Goal: Information Seeking & Learning: Learn about a topic

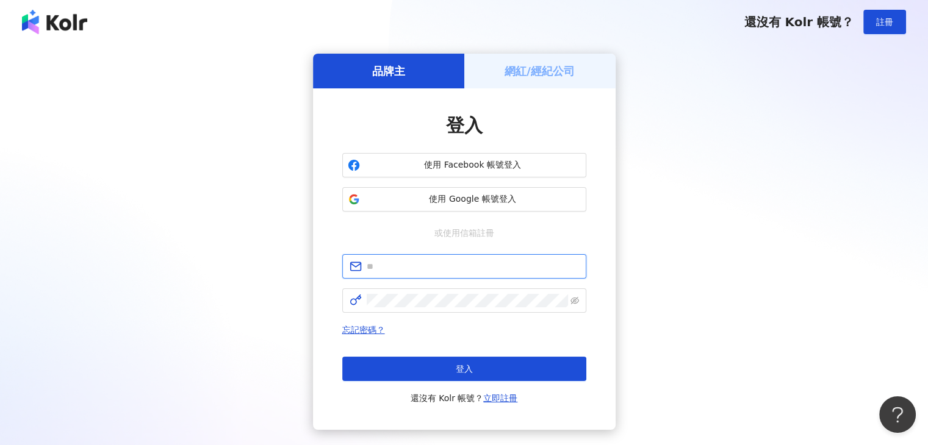
click at [422, 262] on input "text" at bounding box center [472, 266] width 212 height 13
type input "**********"
click button "登入" at bounding box center [464, 369] width 244 height 24
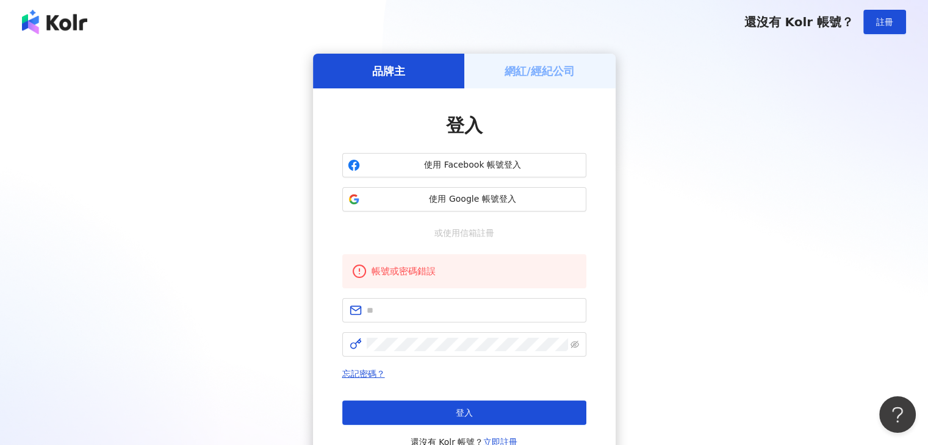
click at [665, 208] on div "品牌主 網紅/經紀公司 登入 使用 Facebook 帳號登入 使用 Google 帳號登入 或使用信箱註冊 帳號或密碼錯誤 忘記密碼？ 登入 還沒有 Kol…" at bounding box center [464, 264] width 898 height 420
click at [449, 306] on input "text" at bounding box center [472, 310] width 212 height 13
type input "**********"
click at [429, 352] on span at bounding box center [464, 344] width 244 height 24
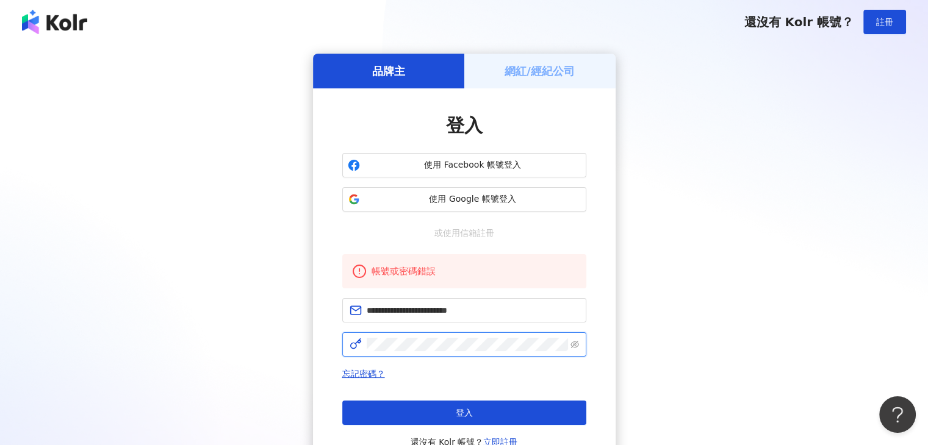
click button "登入" at bounding box center [464, 413] width 244 height 24
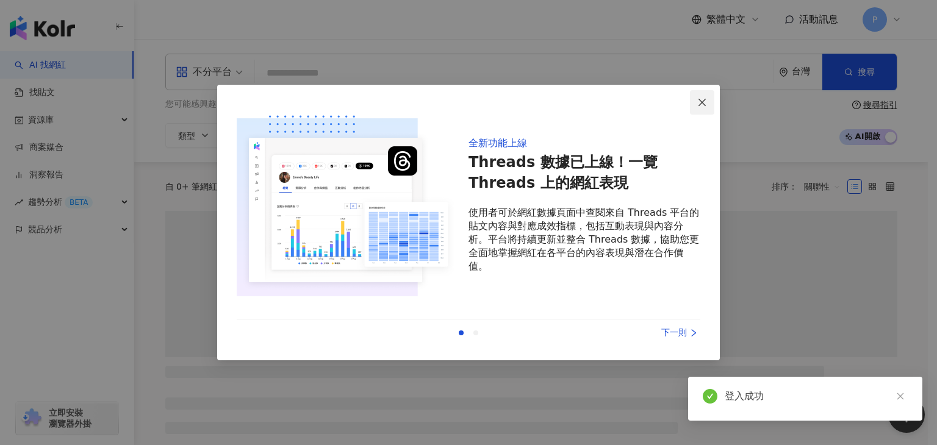
click at [703, 102] on icon "close" at bounding box center [702, 103] width 10 height 10
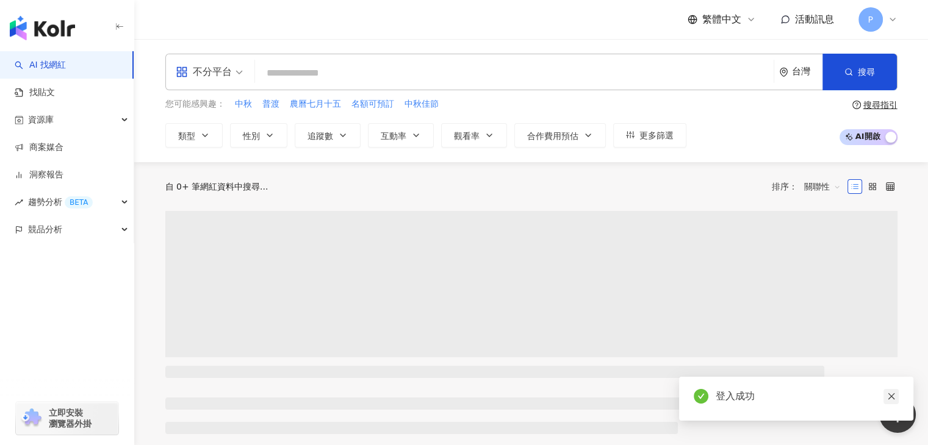
click at [890, 400] on icon "close" at bounding box center [891, 396] width 9 height 9
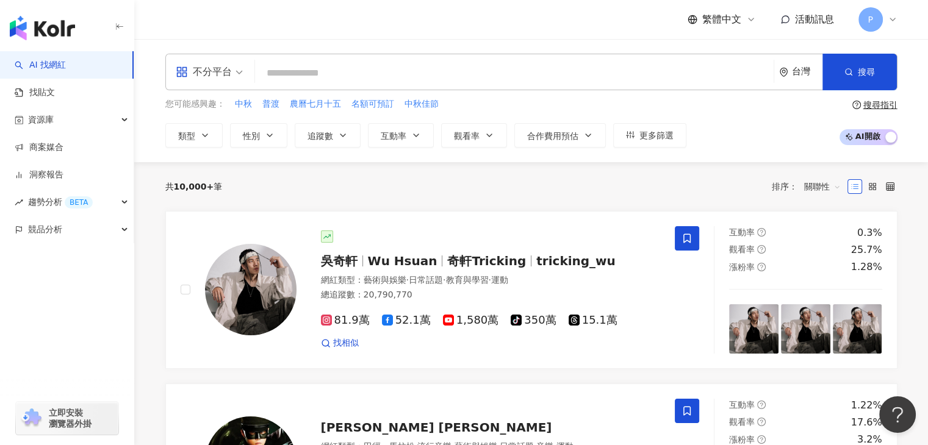
click at [351, 61] on div "不分平台 台灣 搜尋" at bounding box center [531, 72] width 732 height 37
click at [314, 82] on input "search" at bounding box center [514, 73] width 509 height 23
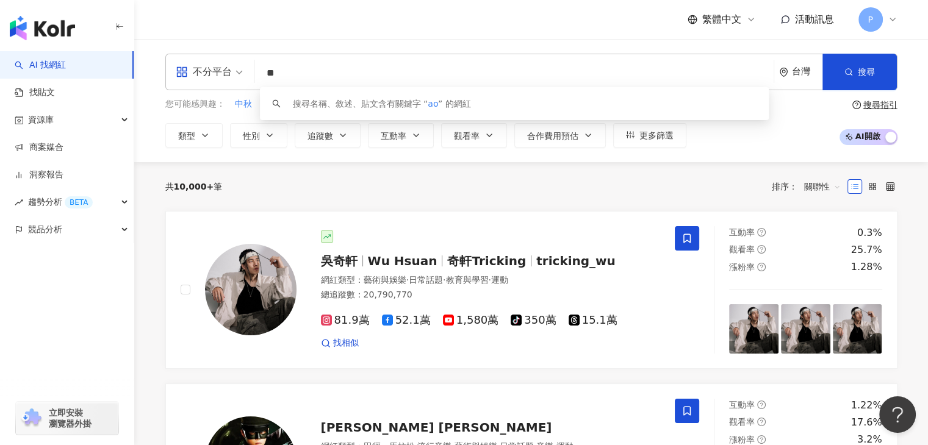
type input "*"
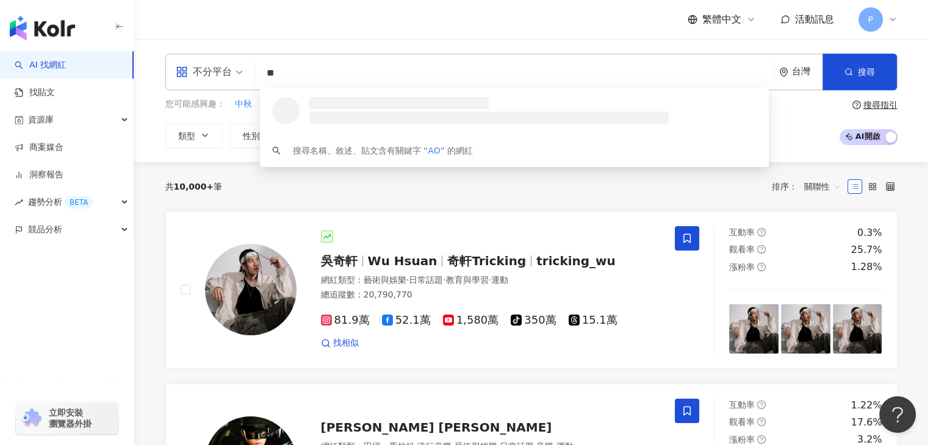
type input "*"
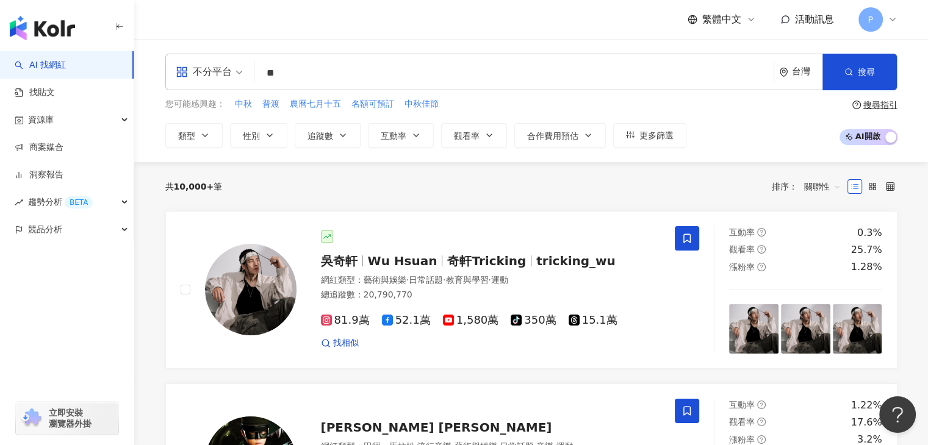
type input "**"
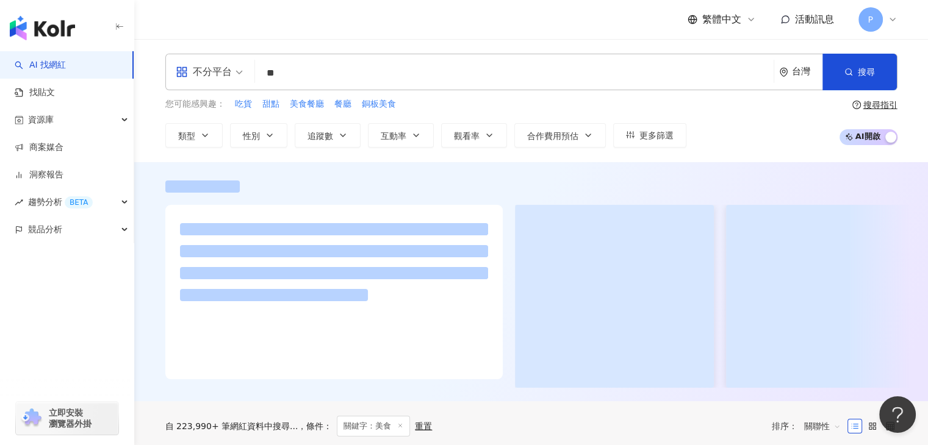
click at [465, 17] on div "繁體中文 活動訊息 P" at bounding box center [531, 19] width 732 height 39
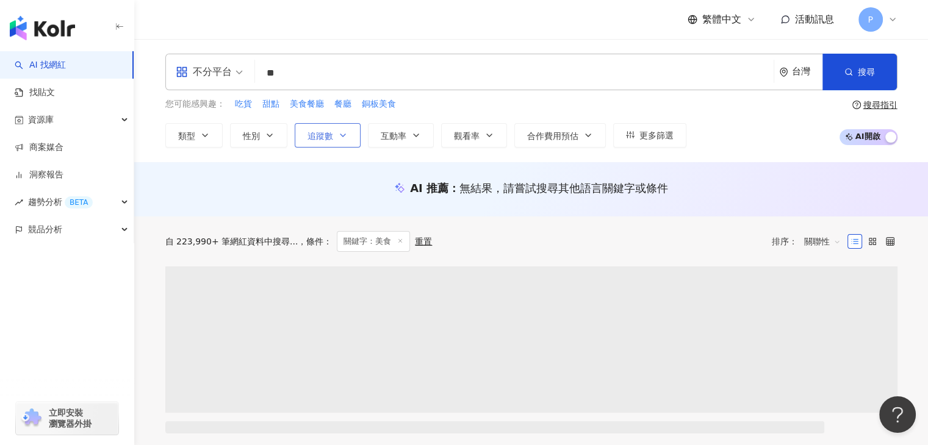
click at [337, 140] on button "追蹤數" at bounding box center [328, 135] width 66 height 24
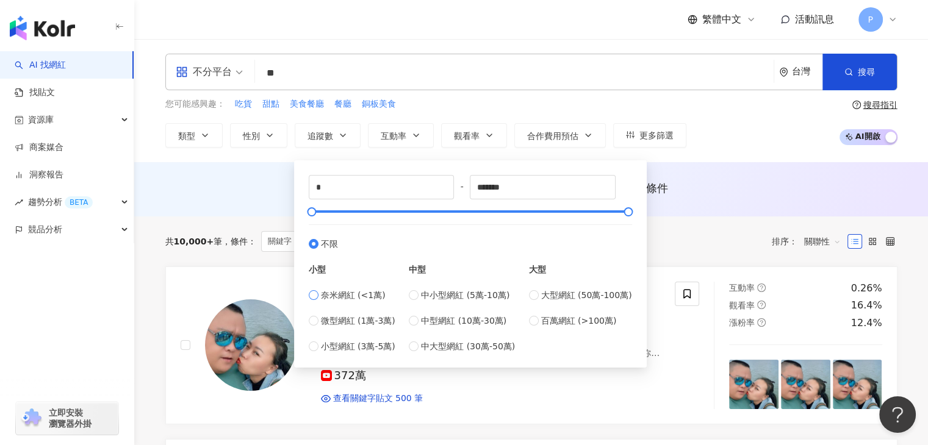
type input "****"
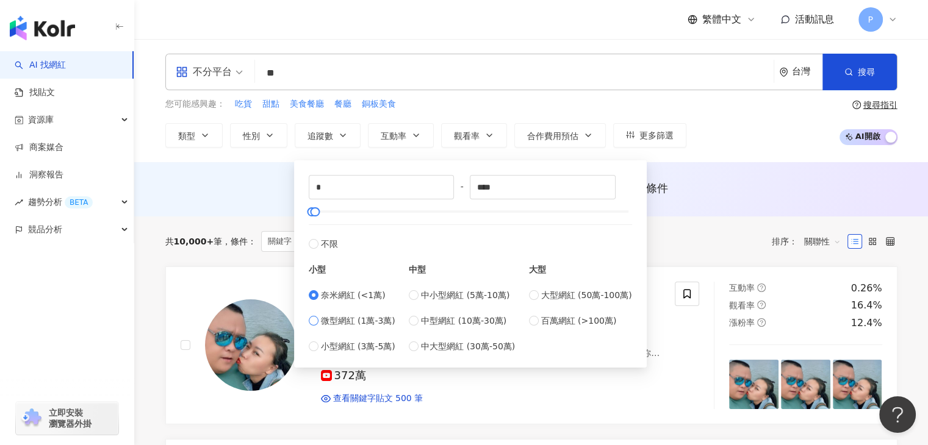
click at [329, 318] on span "微型網紅 (1萬-3萬)" at bounding box center [358, 320] width 74 height 13
type input "*****"
type input "*"
type input "****"
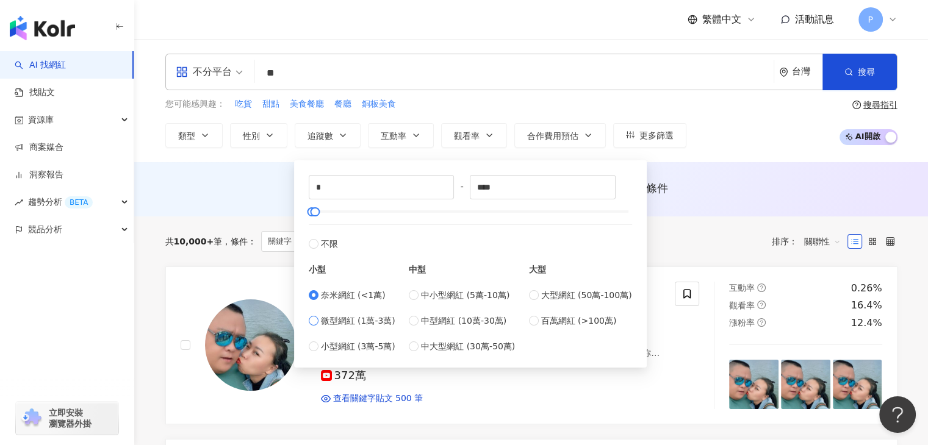
click at [339, 323] on span "微型網紅 (1萬-3萬)" at bounding box center [358, 320] width 74 height 13
type input "*****"
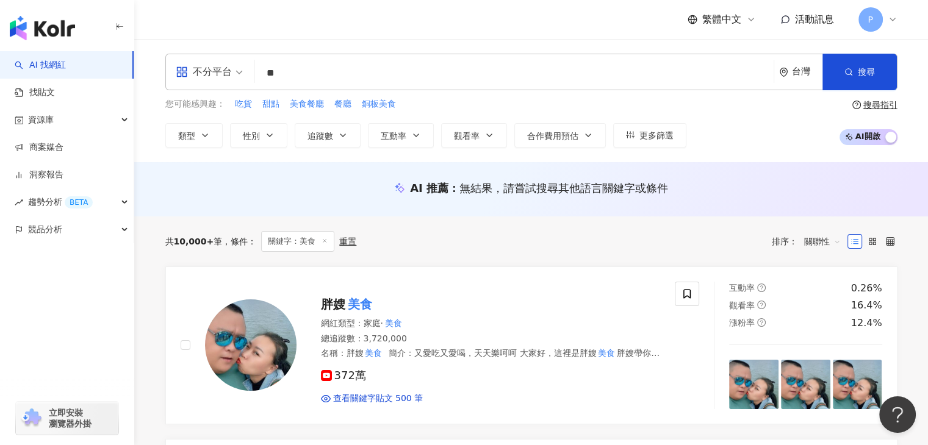
click at [770, 115] on div "您可能感興趣： 吃貨 甜點 美食餐廳 餐廳 銅板美食 類型 性別 追蹤數 互動率 觀看率 合作費用預估 更多篩選 ***** - ***** 不限 小型 奈米…" at bounding box center [531, 123] width 732 height 50
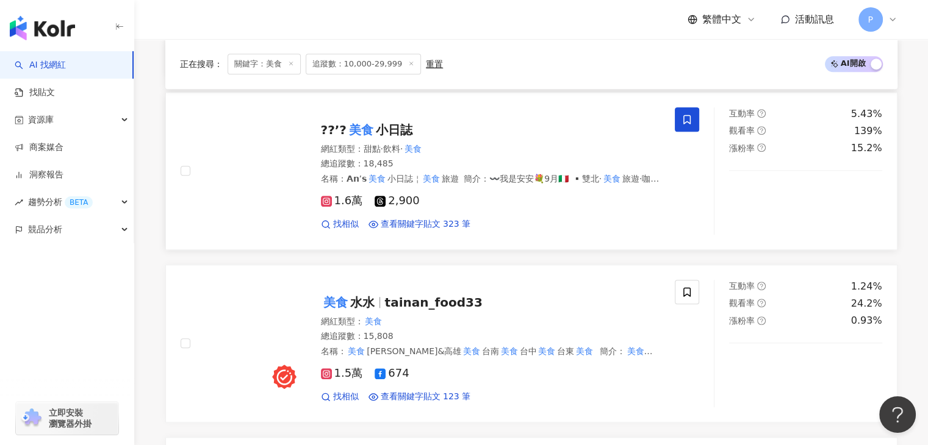
scroll to position [1033, 0]
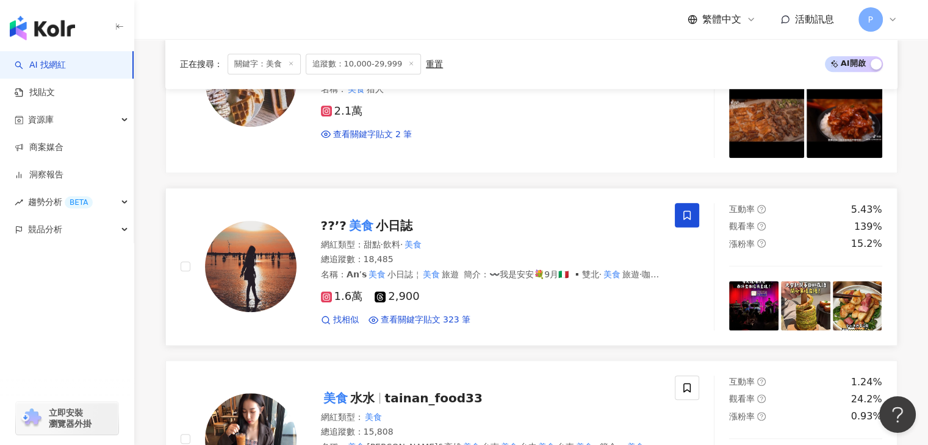
click at [363, 227] on mark "美食" at bounding box center [360, 226] width 29 height 20
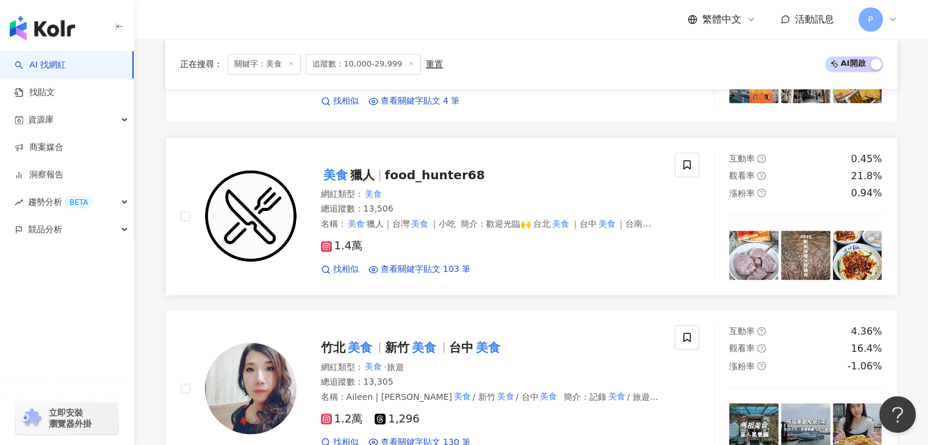
click at [344, 185] on mark "美食" at bounding box center [335, 175] width 29 height 20
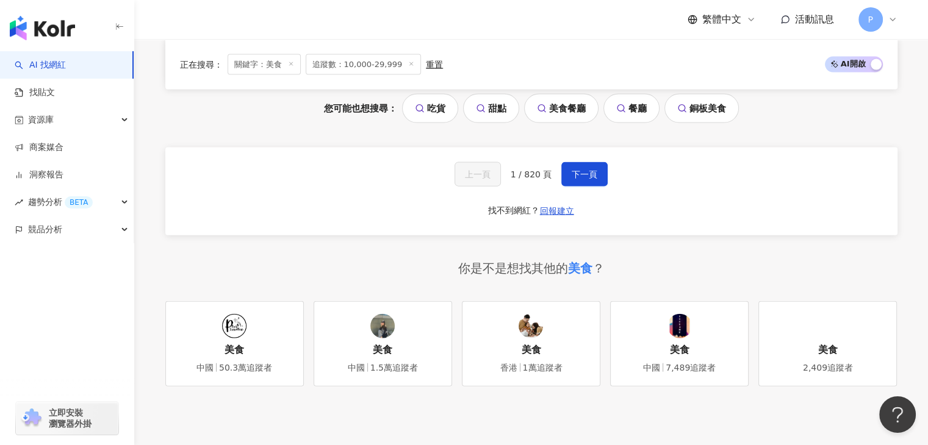
scroll to position [2727, 0]
click at [570, 177] on button "下一頁" at bounding box center [584, 174] width 46 height 24
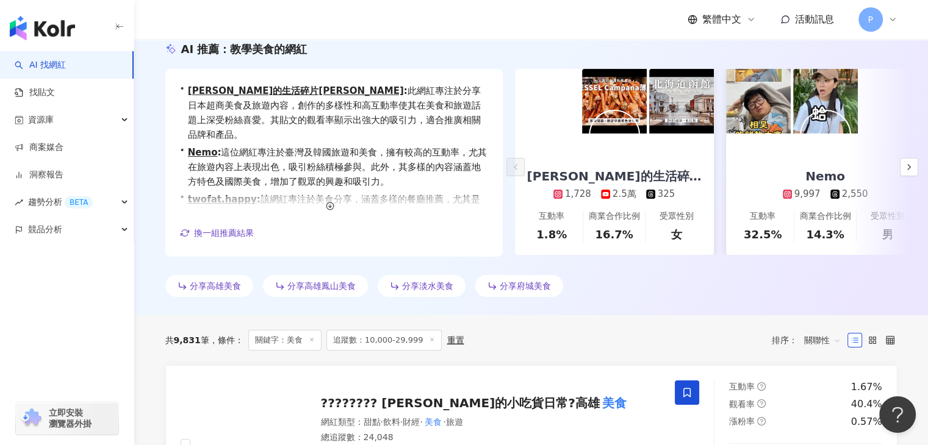
scroll to position [0, 0]
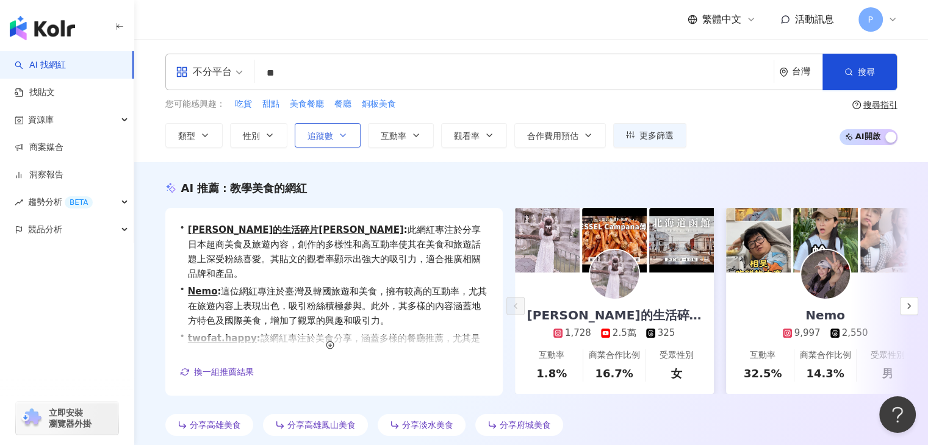
click at [338, 130] on icon "button" at bounding box center [343, 135] width 10 height 10
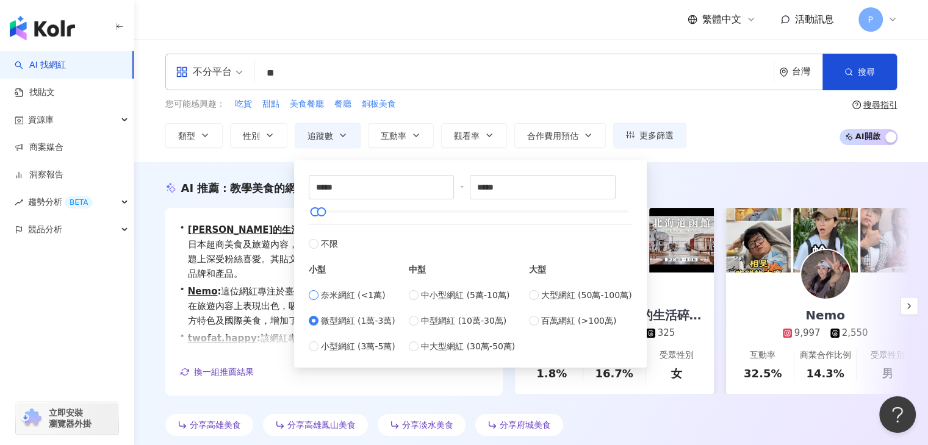
click at [326, 300] on span "奈米網紅 (<1萬)" at bounding box center [353, 294] width 65 height 13
type input "*"
type input "****"
click at [756, 158] on div "不分平台 ** 台灣 搜尋 customizedTag 292bfe27-17ea-4ea4-8db1-1e128b5b6270 網紅類型 美食 Sam & …" at bounding box center [530, 100] width 793 height 123
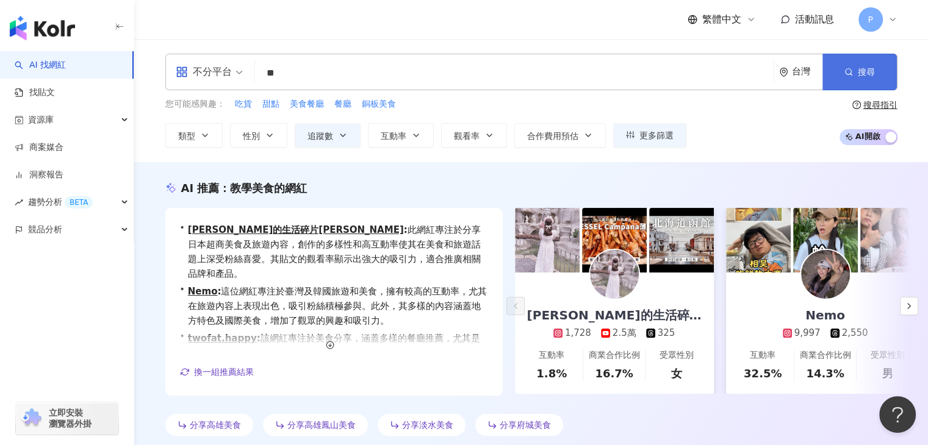
click at [852, 78] on button "搜尋" at bounding box center [859, 72] width 74 height 37
click at [871, 63] on button "搜尋" at bounding box center [859, 72] width 74 height 37
click at [827, 59] on button "搜尋" at bounding box center [859, 72] width 74 height 37
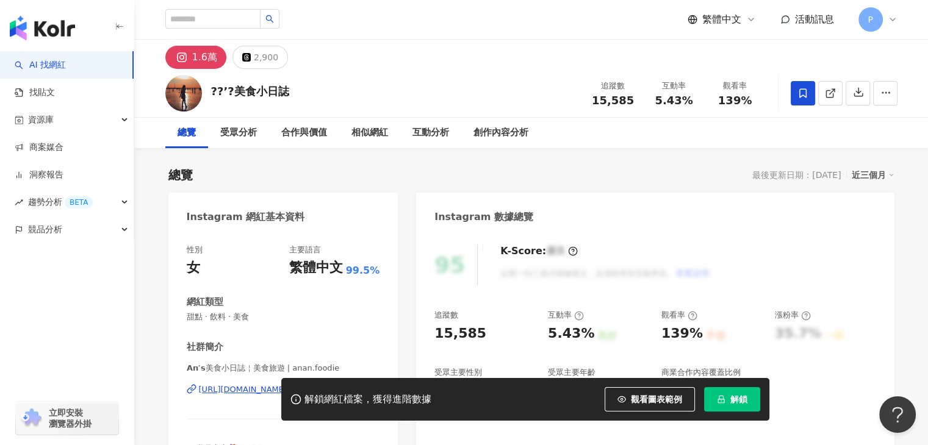
click at [188, 57] on button "1.6萬" at bounding box center [195, 57] width 61 height 23
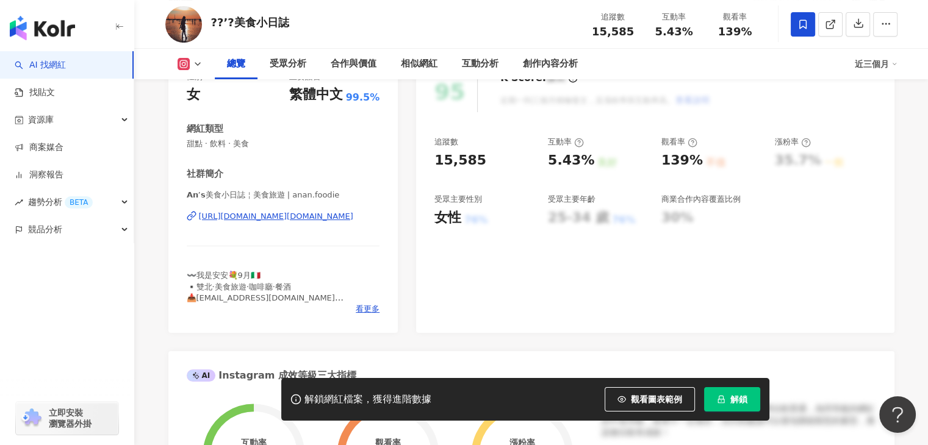
click at [273, 220] on div "https://www.instagram.com/anan.foodie/" at bounding box center [276, 216] width 154 height 11
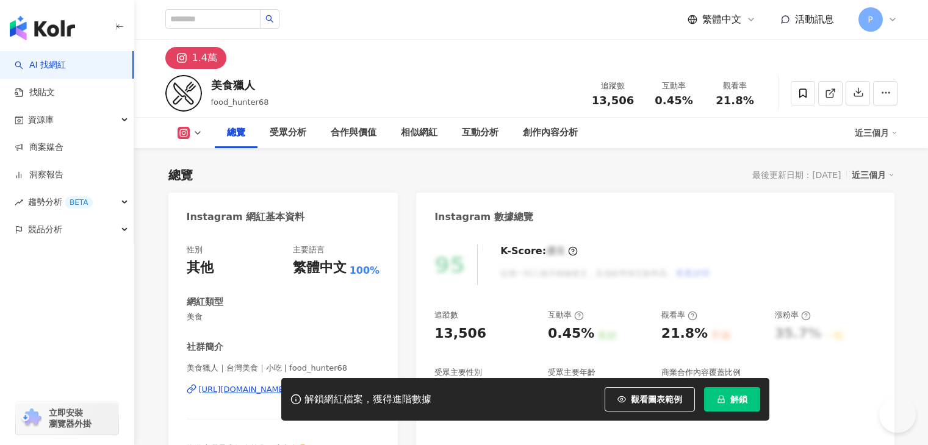
click at [205, 62] on div "1.4萬" at bounding box center [204, 57] width 25 height 17
click at [287, 384] on div "https://www.instagram.com/food_hunter68/" at bounding box center [243, 389] width 88 height 11
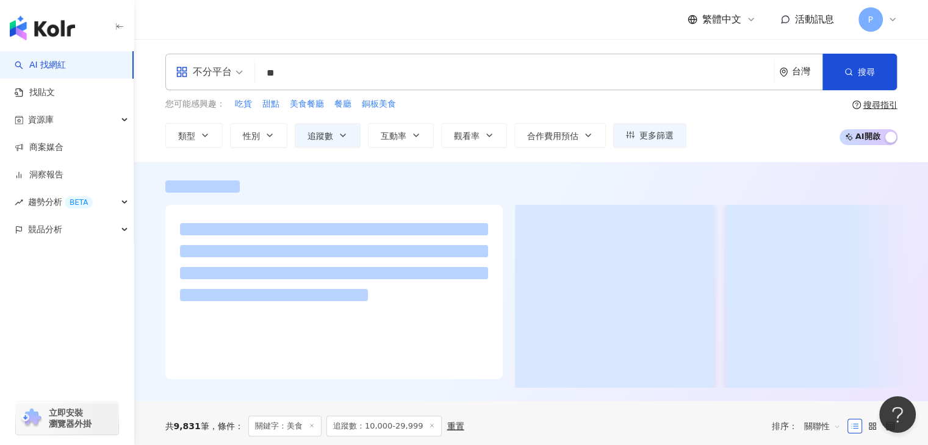
click at [237, 21] on div "繁體中文 活動訊息 P" at bounding box center [531, 19] width 732 height 39
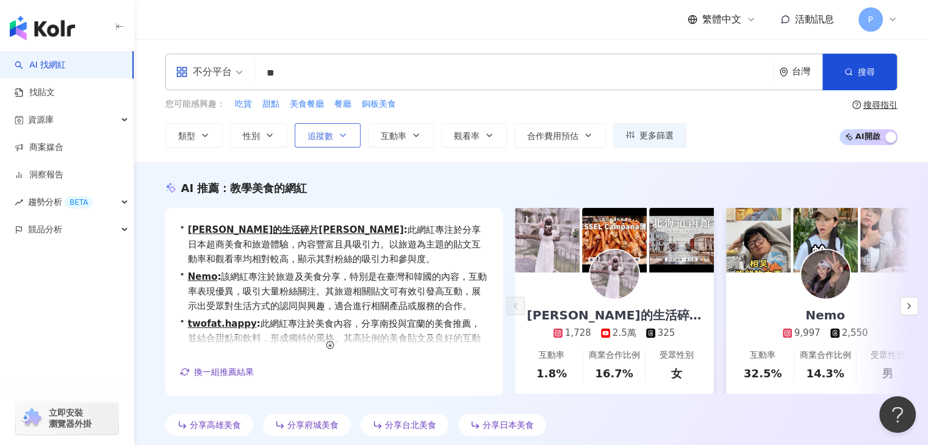
click at [340, 134] on icon "button" at bounding box center [342, 135] width 5 height 2
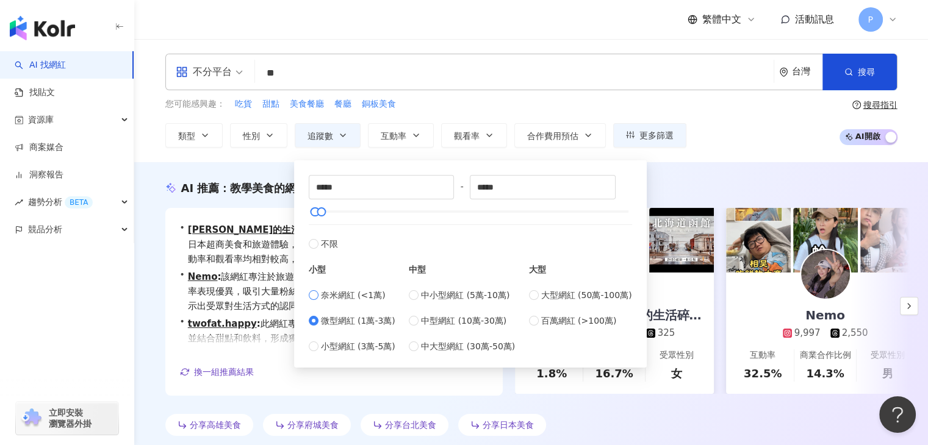
click at [331, 298] on span "奈米網紅 (<1萬)" at bounding box center [353, 294] width 65 height 13
type input "*"
type input "****"
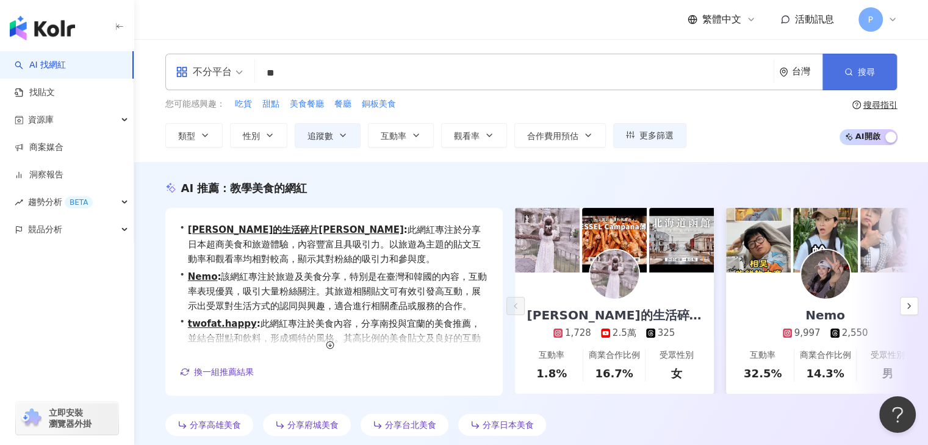
click at [839, 77] on button "搜尋" at bounding box center [859, 72] width 74 height 37
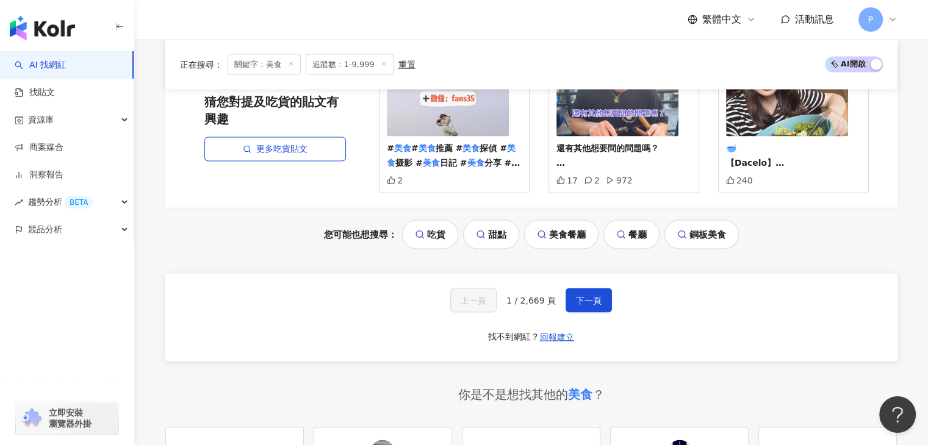
scroll to position [2473, 0]
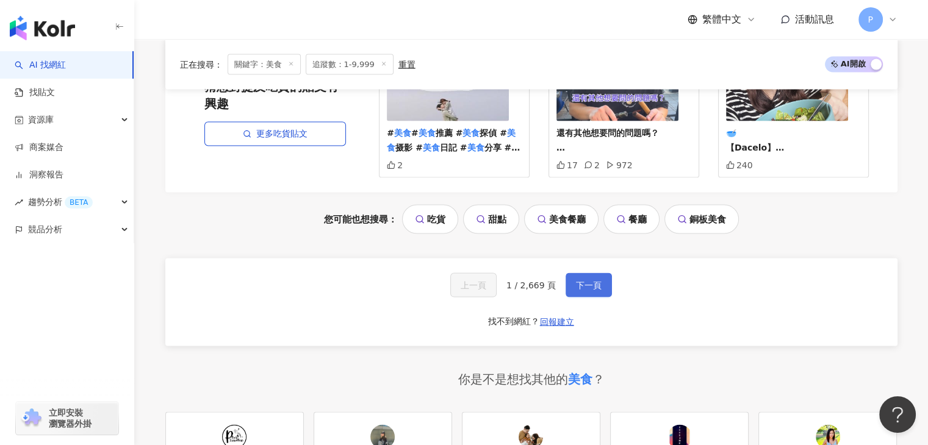
click at [584, 285] on span "下一頁" at bounding box center [589, 286] width 26 height 10
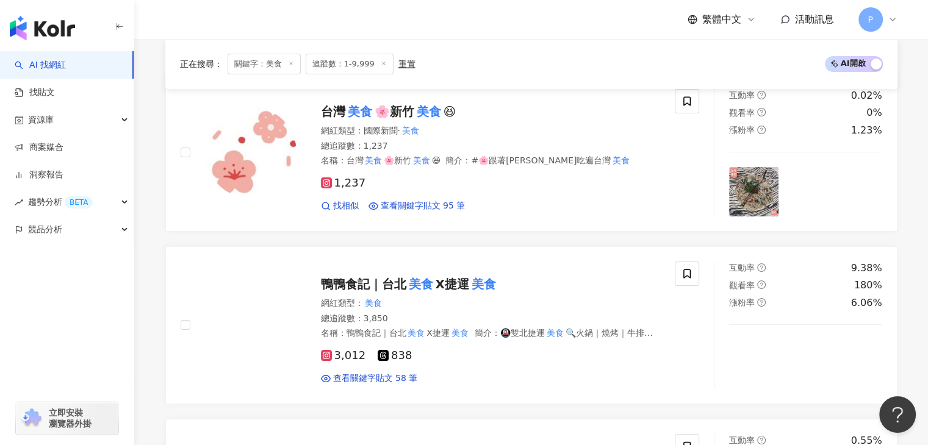
scroll to position [346, 0]
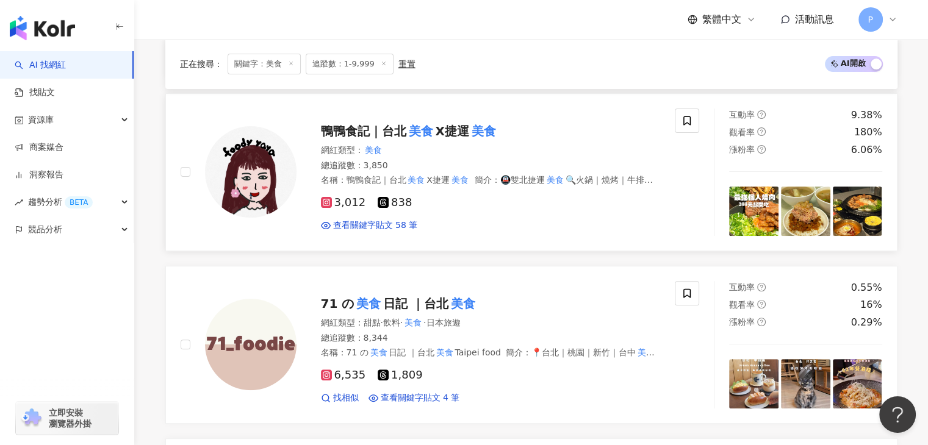
click at [405, 127] on span "鴨鴨食記｜台北" at bounding box center [363, 131] width 85 height 15
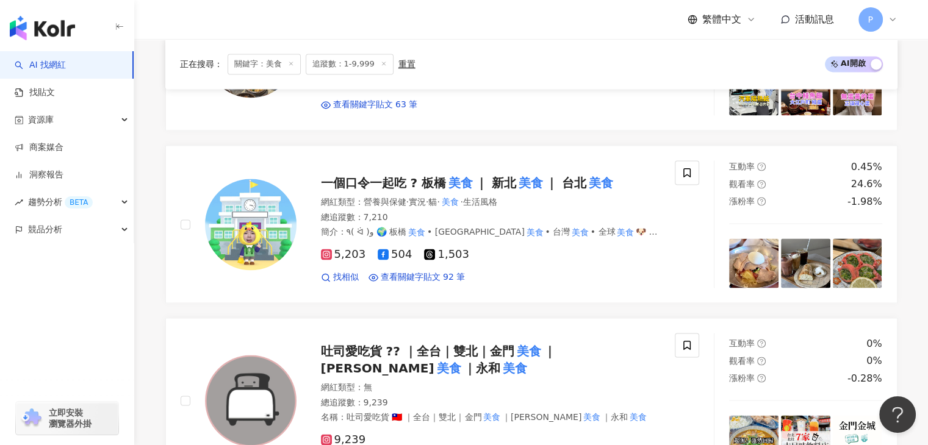
scroll to position [1856, 0]
click at [475, 179] on span "｜ 新北" at bounding box center [495, 182] width 41 height 15
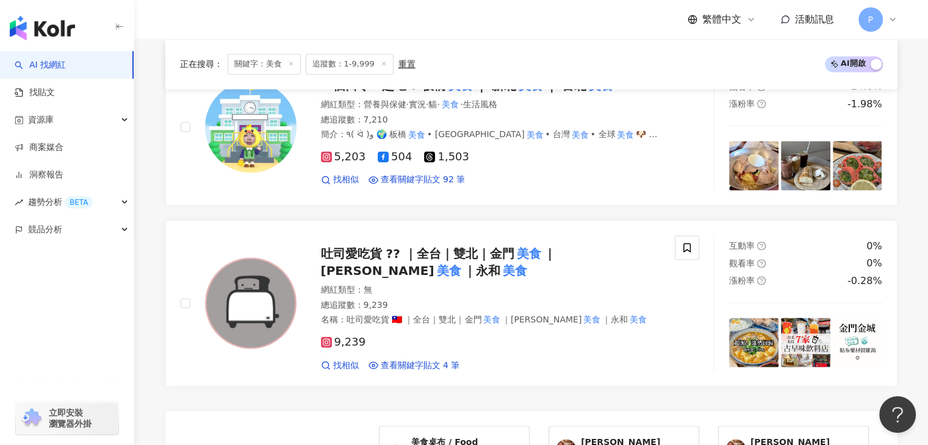
scroll to position [1953, 0]
click at [484, 249] on span "吐司愛吃貨 ?? ｜全台｜雙北｜金門" at bounding box center [417, 254] width 193 height 15
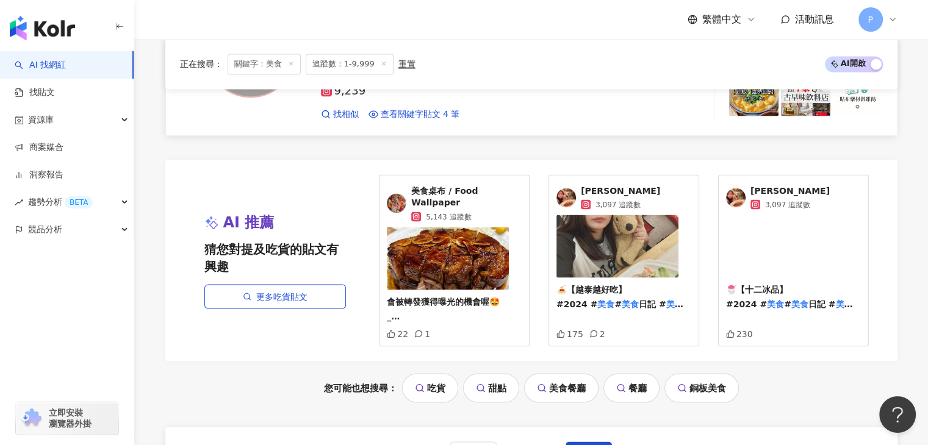
scroll to position [2204, 0]
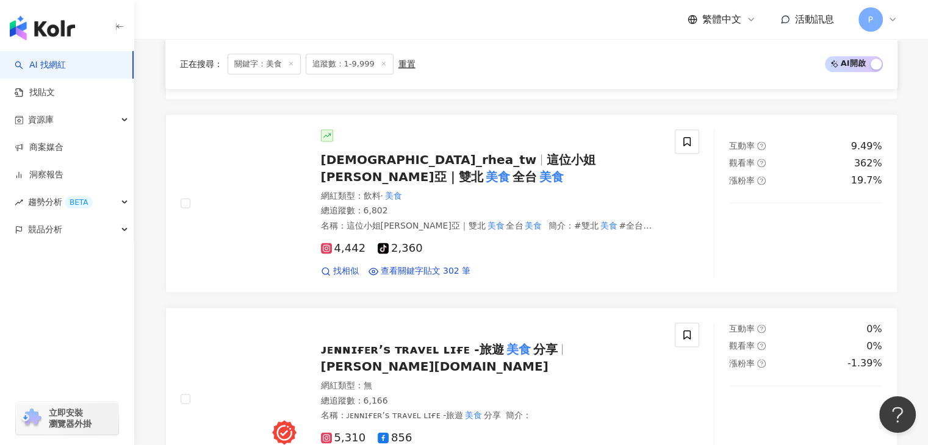
scroll to position [1610, 0]
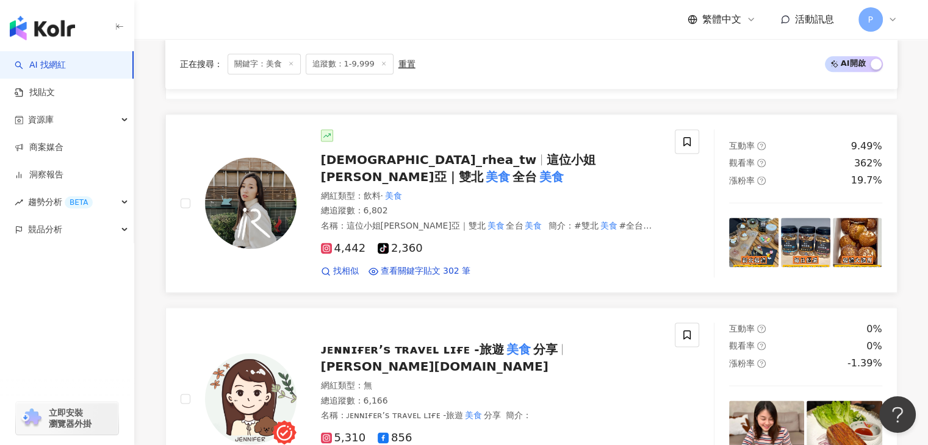
click at [325, 245] on icon at bounding box center [326, 248] width 6 height 6
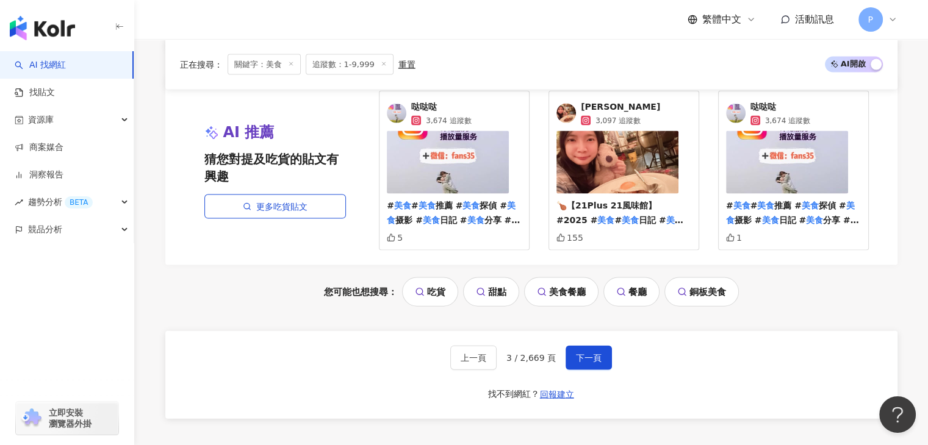
scroll to position [2593, 0]
click at [581, 352] on span "下一頁" at bounding box center [589, 357] width 26 height 10
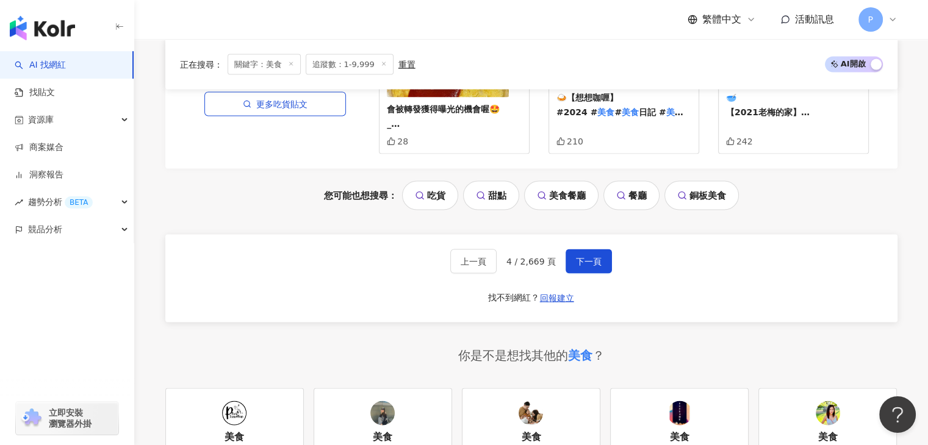
scroll to position [2486, 0]
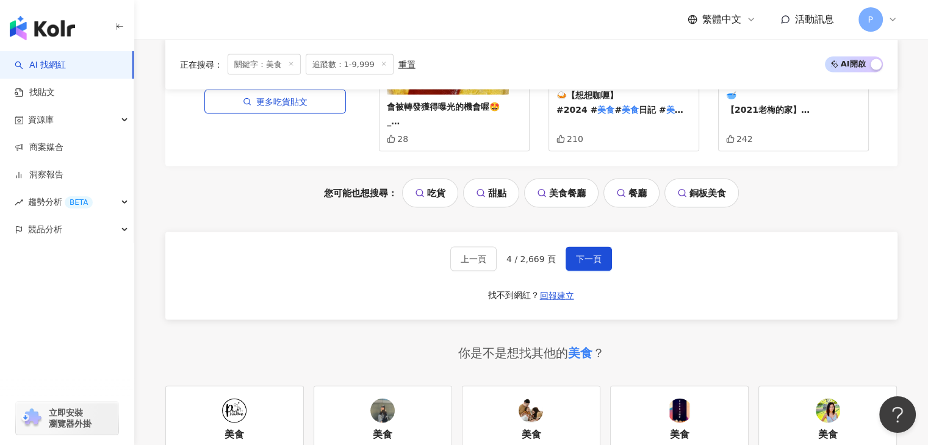
drag, startPoint x: 574, startPoint y: 248, endPoint x: 522, endPoint y: 216, distance: 61.1
click at [522, 232] on div "上一頁 4 / 2,669 頁 下一頁 找不到網紅？ 回報建立" at bounding box center [531, 276] width 732 height 88
click at [588, 254] on span "下一頁" at bounding box center [589, 259] width 26 height 10
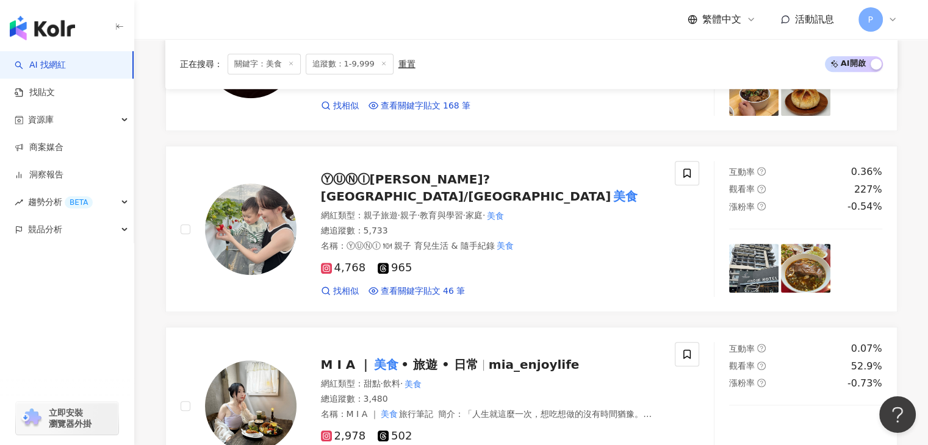
scroll to position [836, 0]
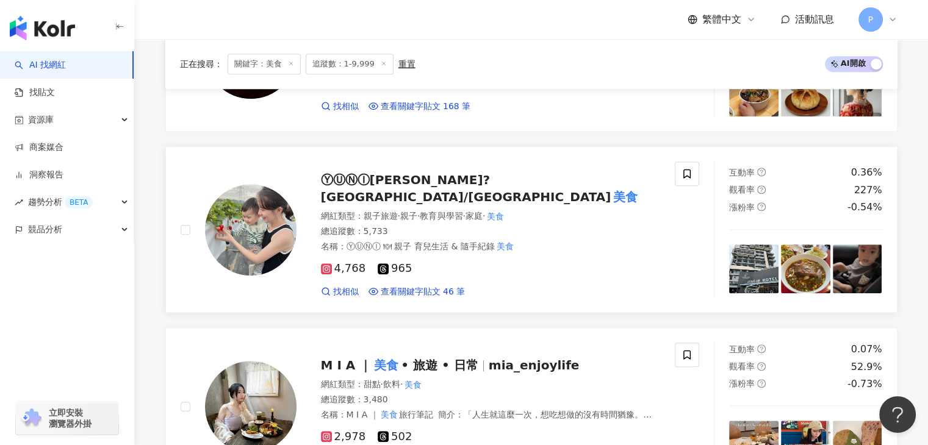
click at [372, 181] on span "ⓎⓊⓃⒾ優妮?台北//外縣市" at bounding box center [466, 189] width 290 height 32
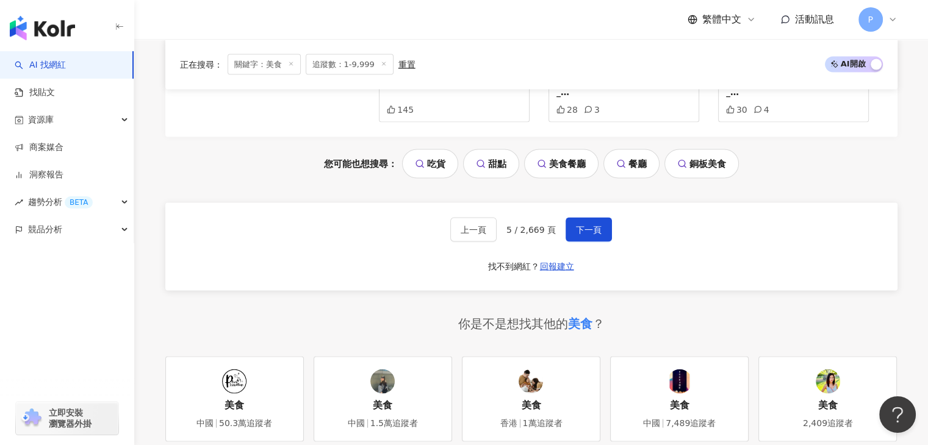
scroll to position [2454, 0]
click at [593, 225] on span "下一頁" at bounding box center [589, 230] width 26 height 10
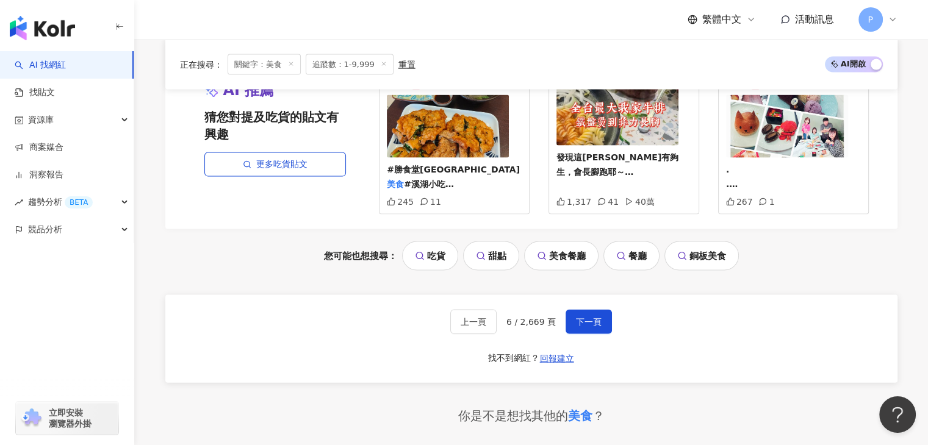
scroll to position [2257, 0]
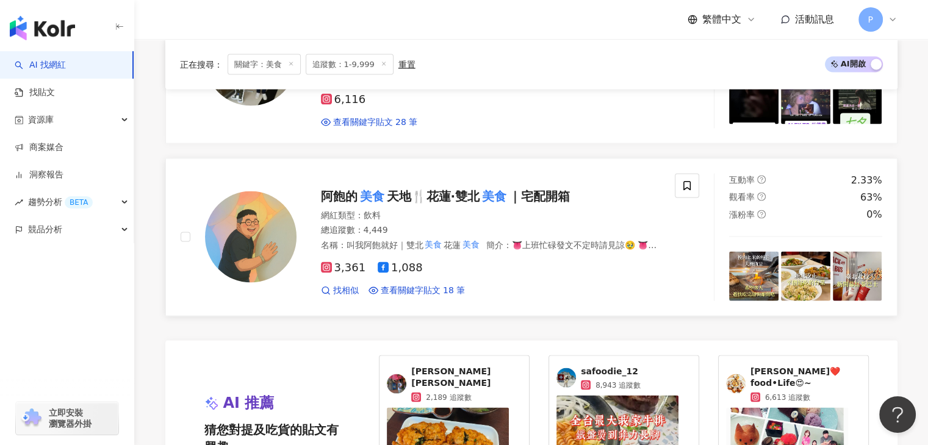
click at [340, 188] on span "阿飽的" at bounding box center [339, 195] width 37 height 15
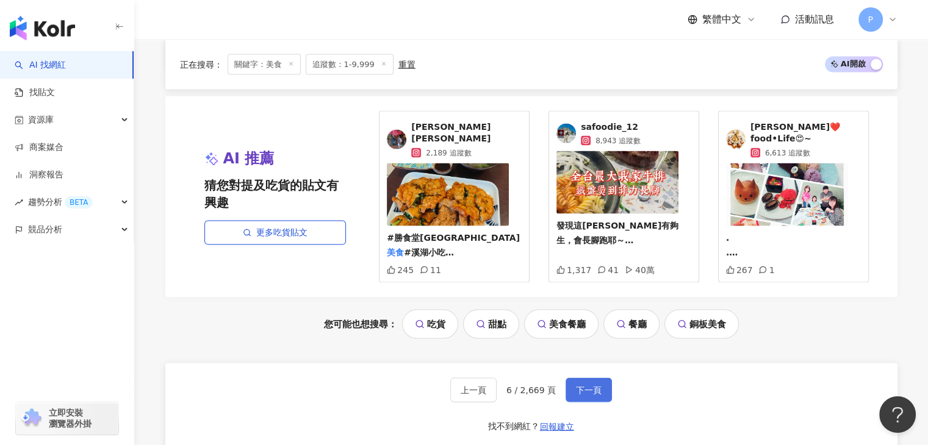
click at [584, 385] on span "下一頁" at bounding box center [589, 390] width 26 height 10
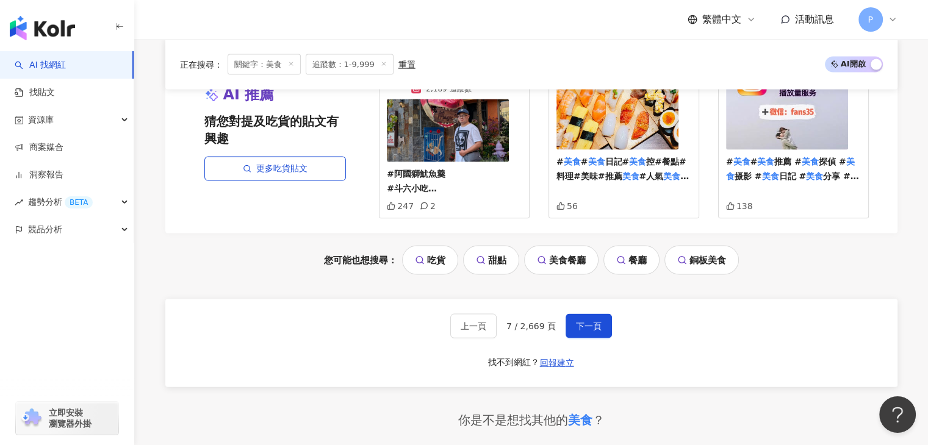
scroll to position [2561, 0]
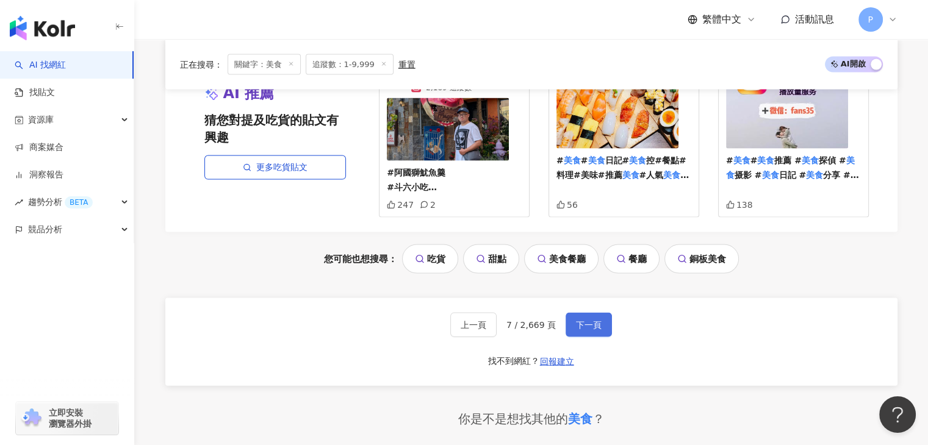
click at [577, 320] on span "下一頁" at bounding box center [589, 325] width 26 height 10
drag, startPoint x: 577, startPoint y: 306, endPoint x: 582, endPoint y: 311, distance: 6.5
click at [578, 320] on span "下一頁" at bounding box center [589, 325] width 26 height 10
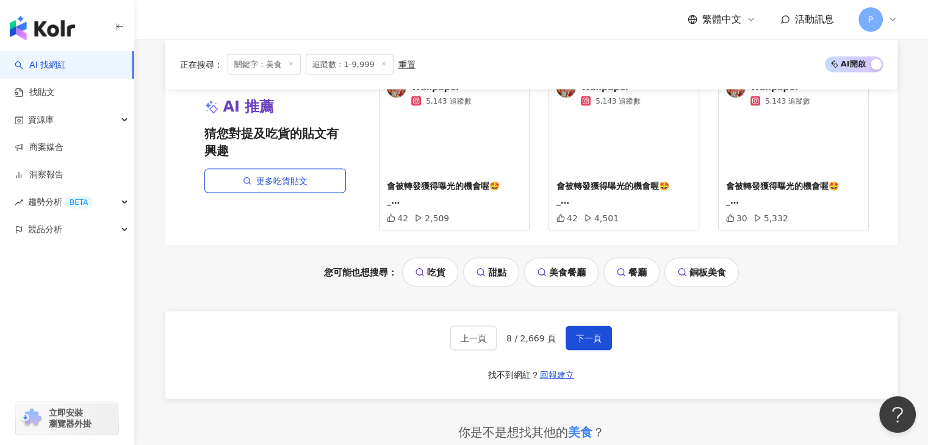
scroll to position [2439, 0]
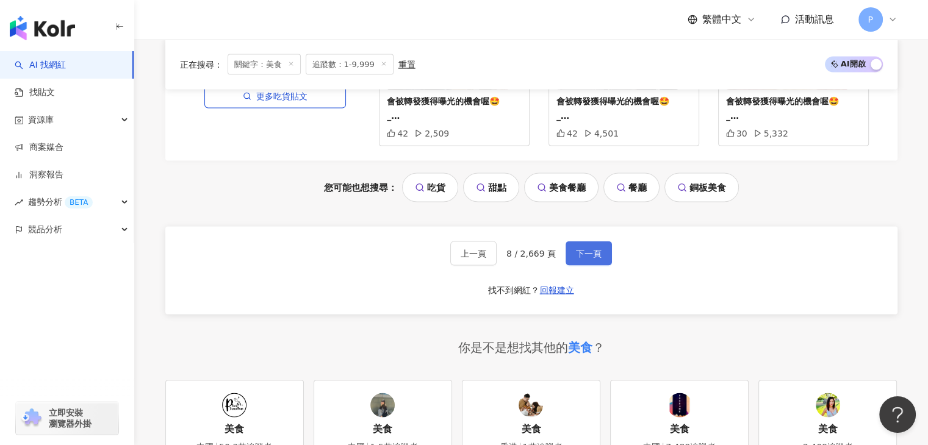
click at [593, 249] on span "下一頁" at bounding box center [589, 254] width 26 height 10
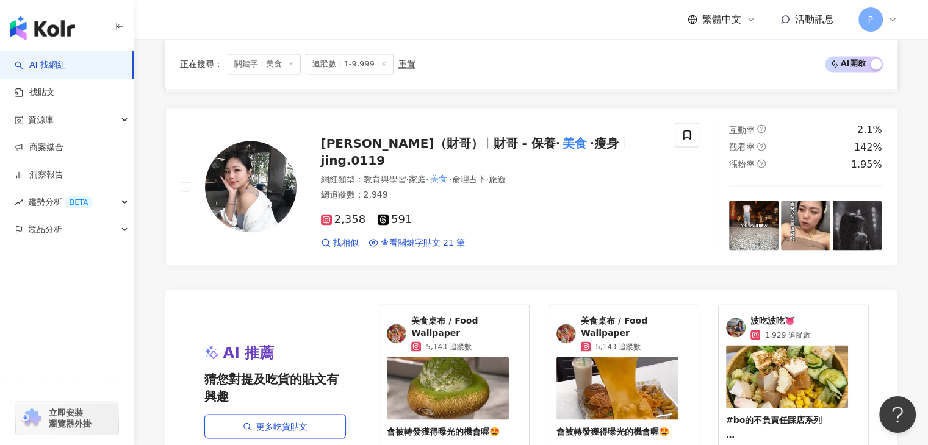
scroll to position [2622, 0]
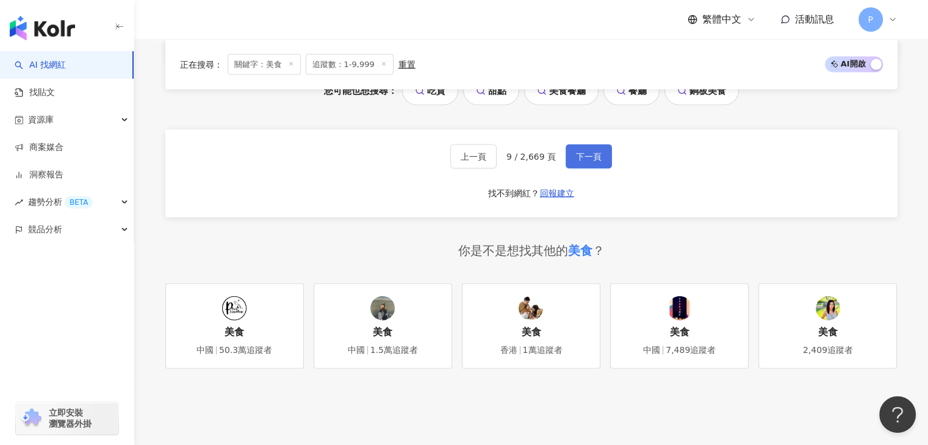
click at [590, 145] on button "下一頁" at bounding box center [588, 157] width 46 height 24
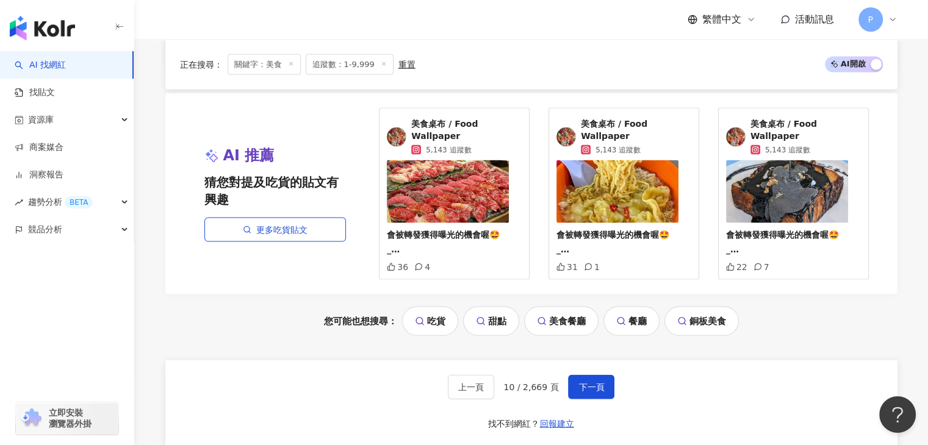
scroll to position [2329, 0]
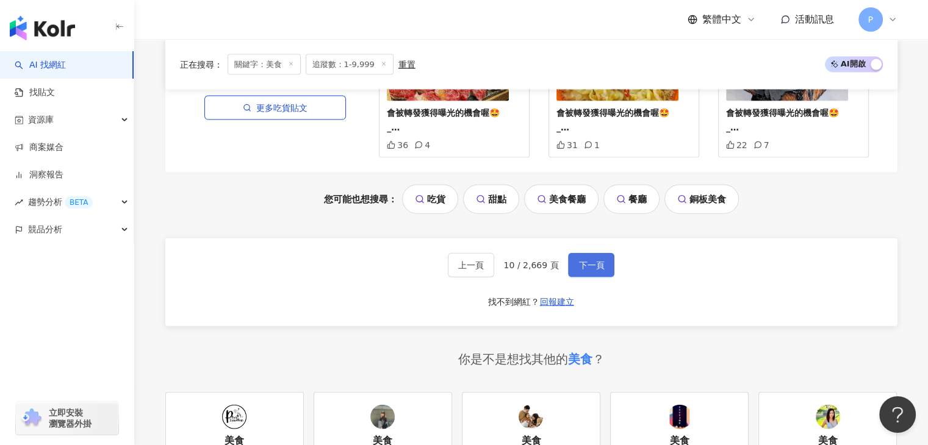
click at [594, 260] on span "下一頁" at bounding box center [591, 265] width 26 height 10
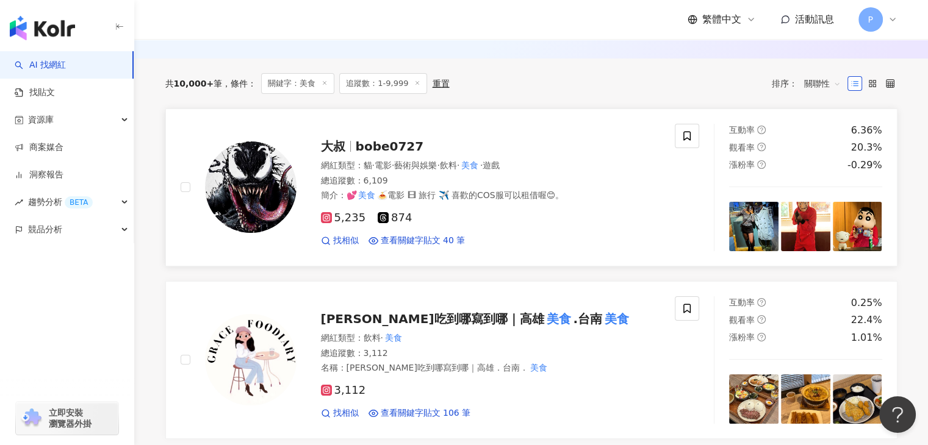
scroll to position [53, 0]
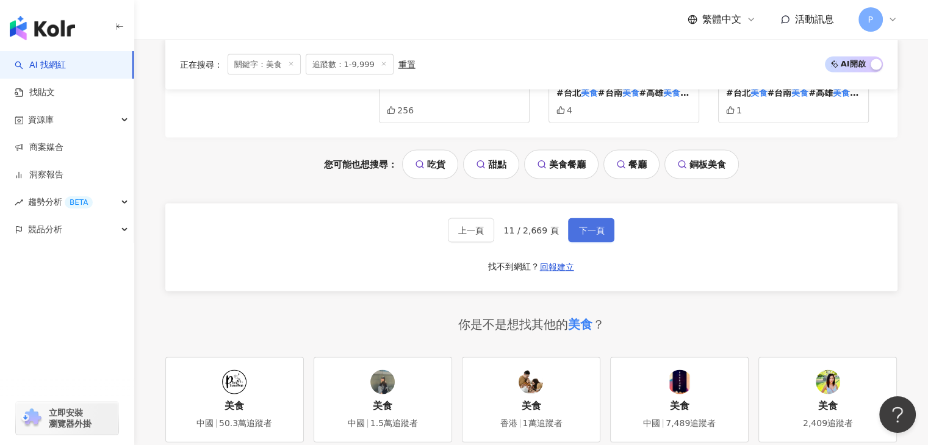
click at [592, 226] on span "下一頁" at bounding box center [591, 231] width 26 height 10
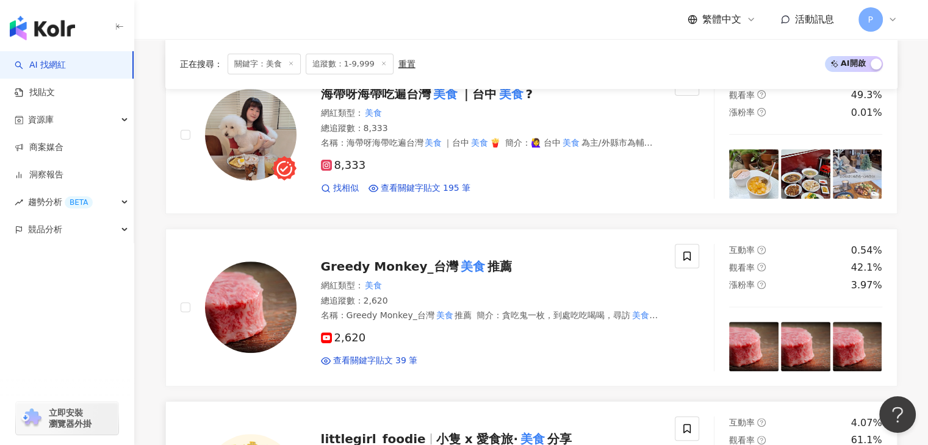
scroll to position [139, 0]
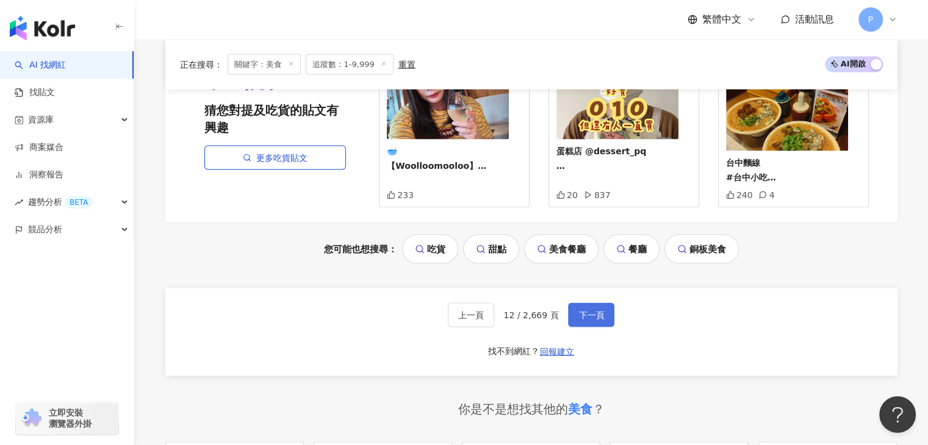
click at [593, 303] on button "下一頁" at bounding box center [591, 315] width 46 height 24
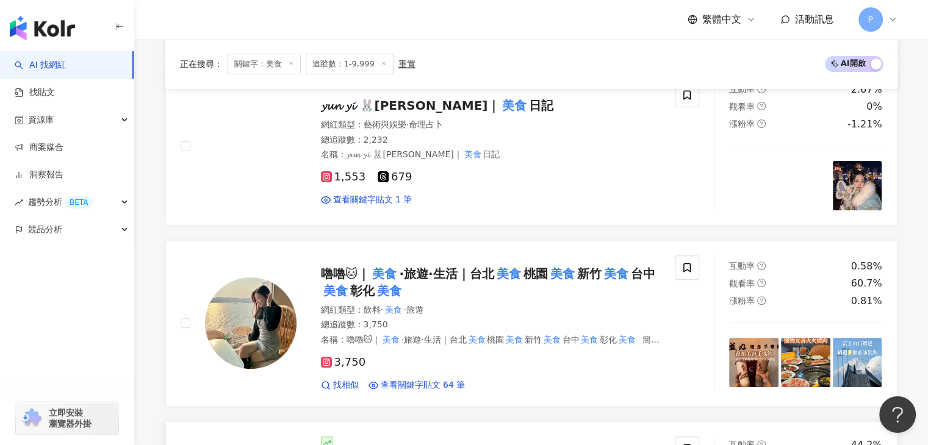
scroll to position [366, 0]
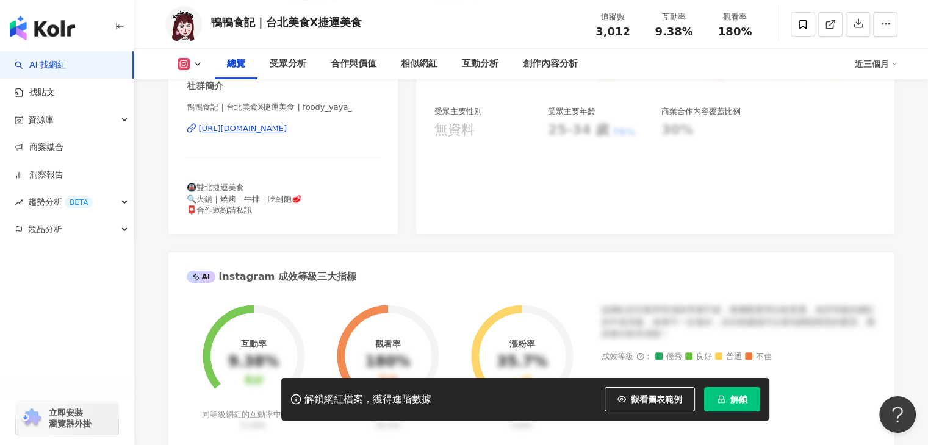
scroll to position [261, 0]
click at [287, 124] on div "[URL][DOMAIN_NAME]" at bounding box center [243, 128] width 88 height 11
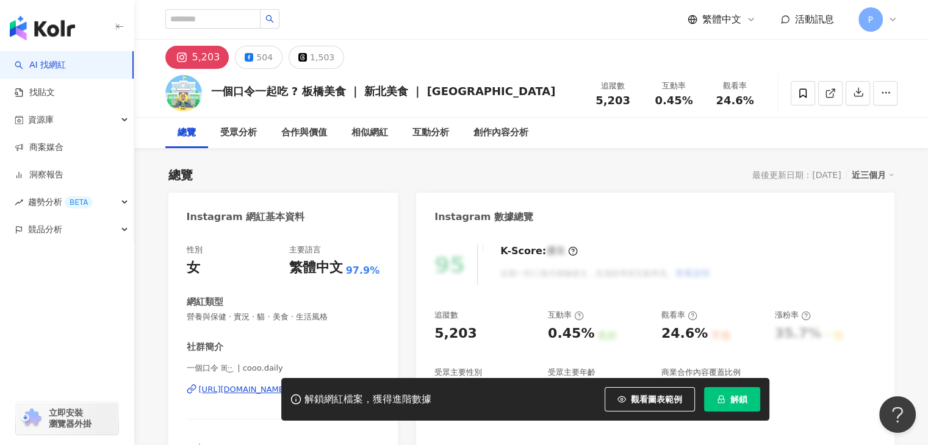
click at [269, 384] on div "[URL][DOMAIN_NAME][DOMAIN_NAME]" at bounding box center [276, 389] width 154 height 11
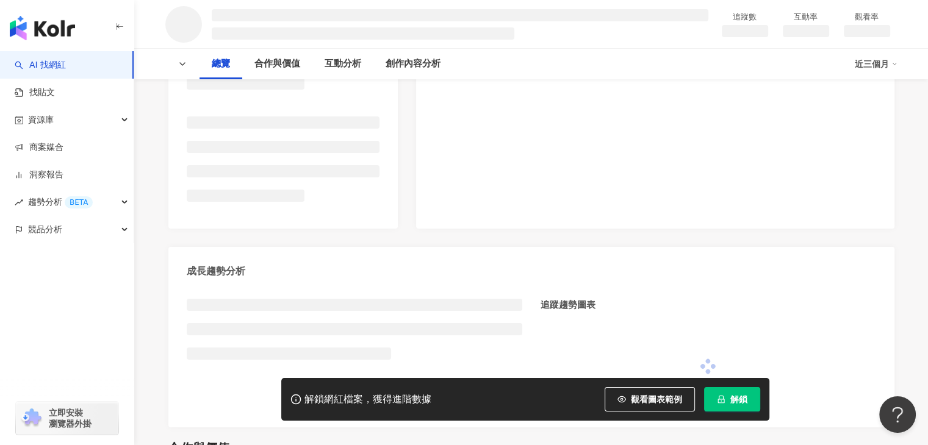
scroll to position [268, 0]
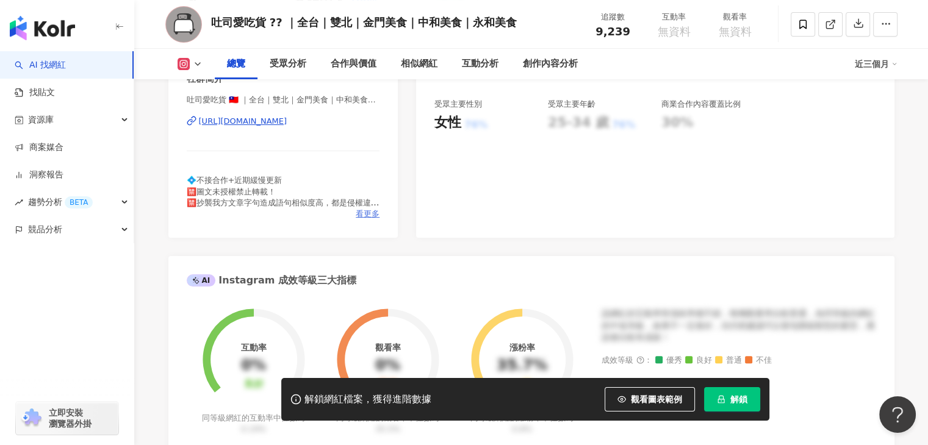
scroll to position [150, 0]
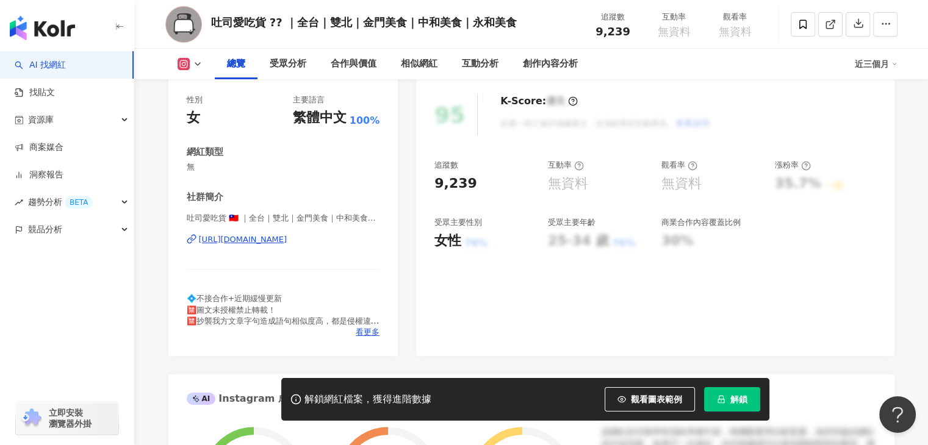
click at [287, 237] on div "[URL][DOMAIN_NAME]" at bounding box center [243, 239] width 88 height 11
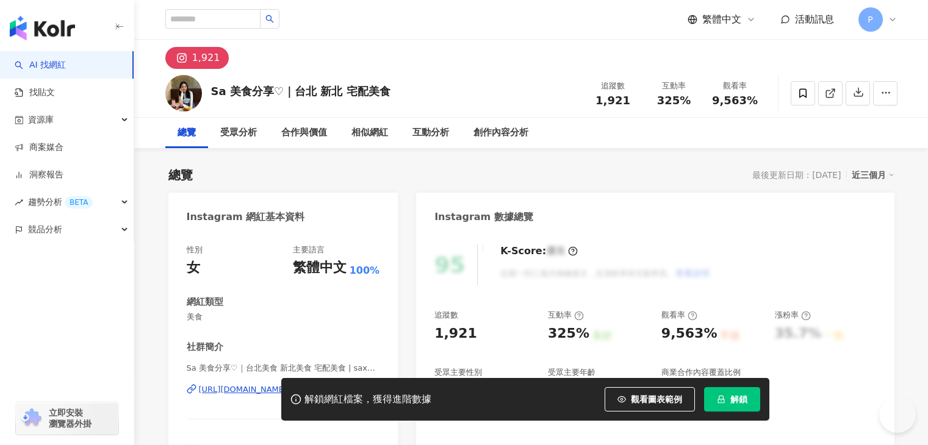
click at [287, 384] on div "https://www.instagram.com/saxxpick/" at bounding box center [243, 389] width 88 height 11
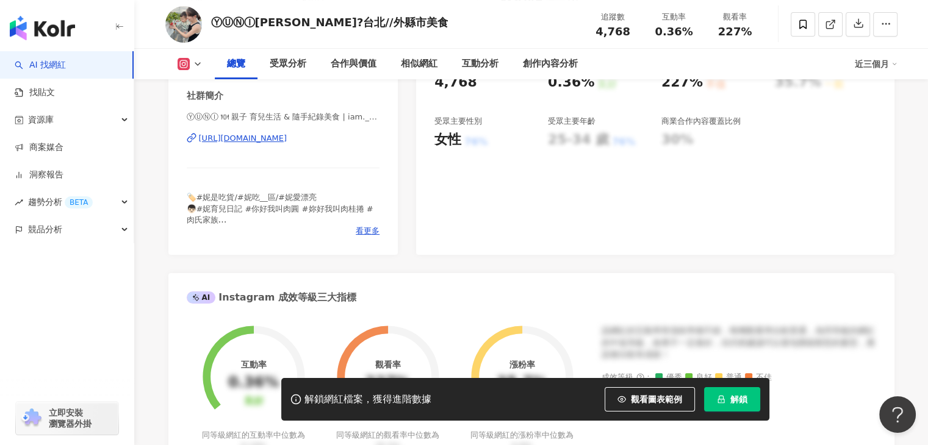
scroll to position [137, 0]
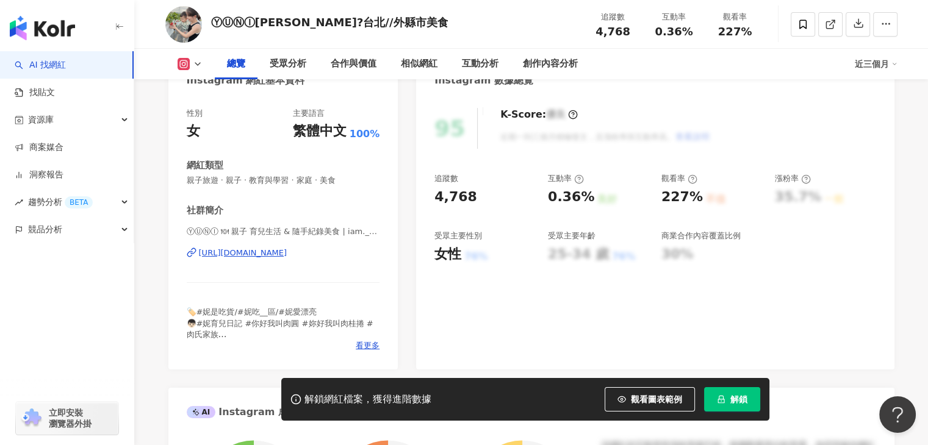
click at [287, 254] on div "https://www.instagram.com/iam.__.nini/" at bounding box center [243, 253] width 88 height 11
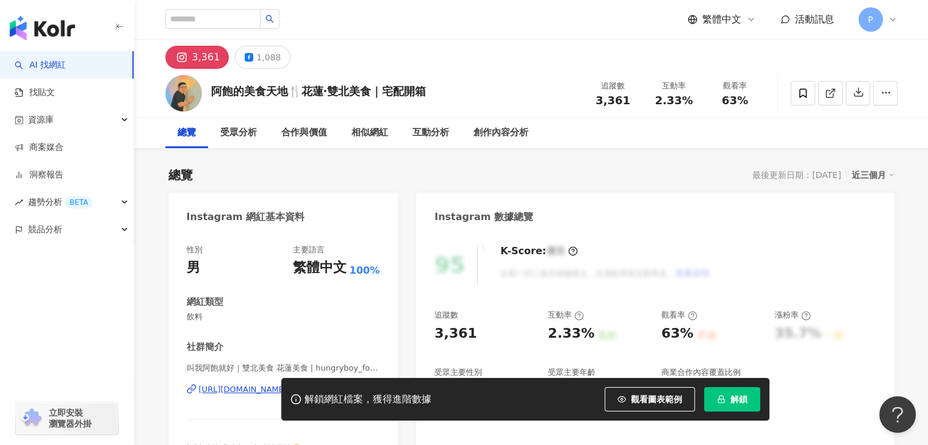
scroll to position [132, 0]
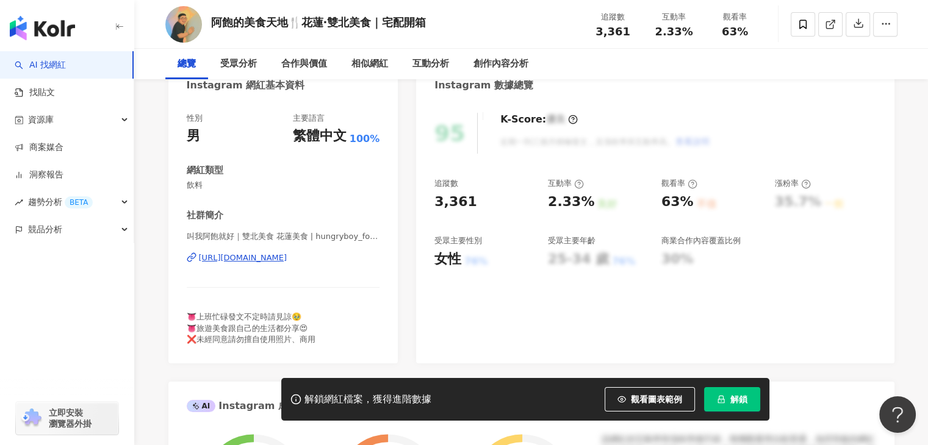
drag, startPoint x: 0, startPoint y: 0, endPoint x: 309, endPoint y: 259, distance: 403.4
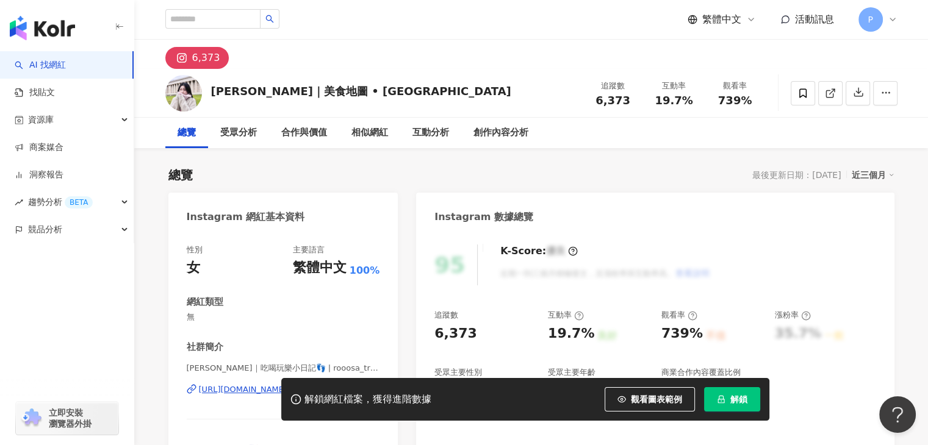
click at [259, 394] on div "解鎖網紅檔案，獲得進階數據 觀看圖表範例 解鎖" at bounding box center [464, 399] width 928 height 43
click at [259, 388] on div "解鎖網紅檔案，獲得進階數據 觀看圖表範例 解鎖" at bounding box center [464, 399] width 928 height 43
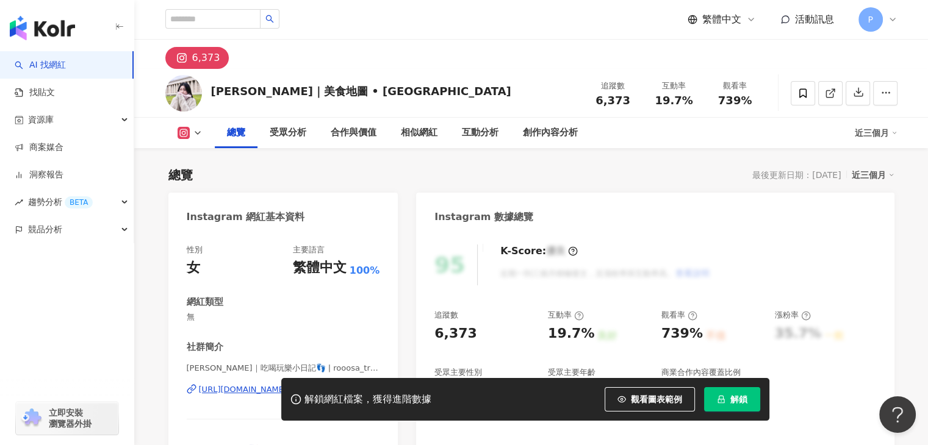
scroll to position [61, 0]
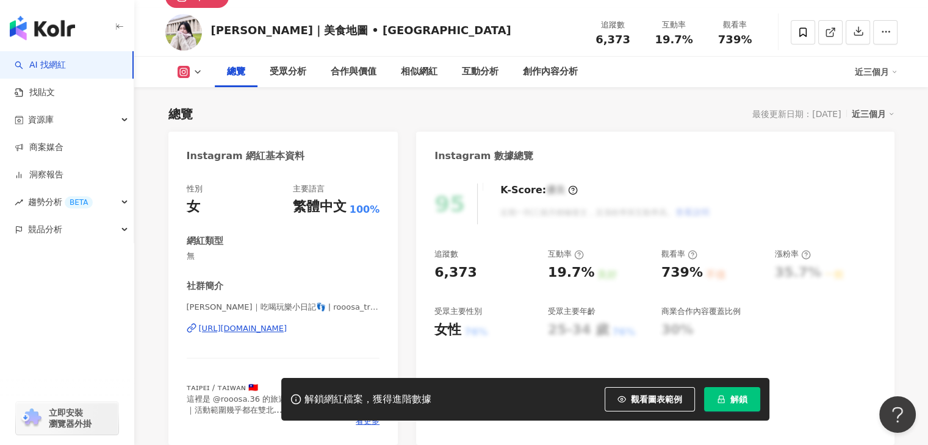
click at [287, 327] on div "https://www.instagram.com/rooosa_travel/" at bounding box center [243, 328] width 88 height 11
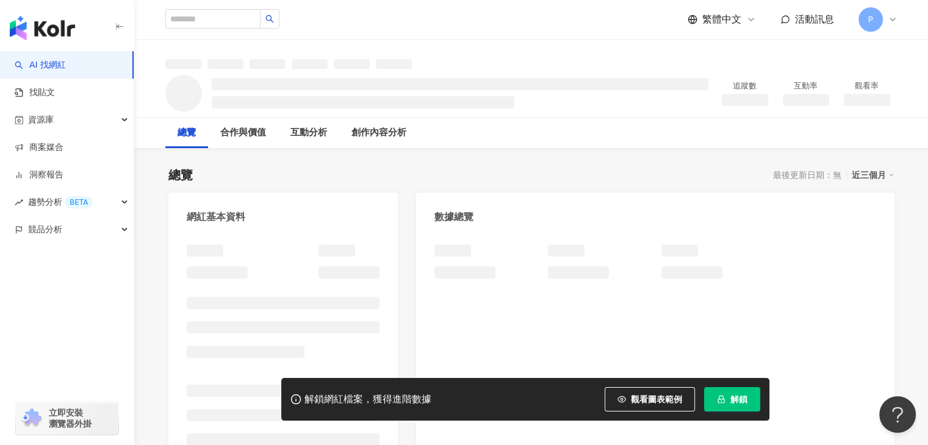
scroll to position [61, 0]
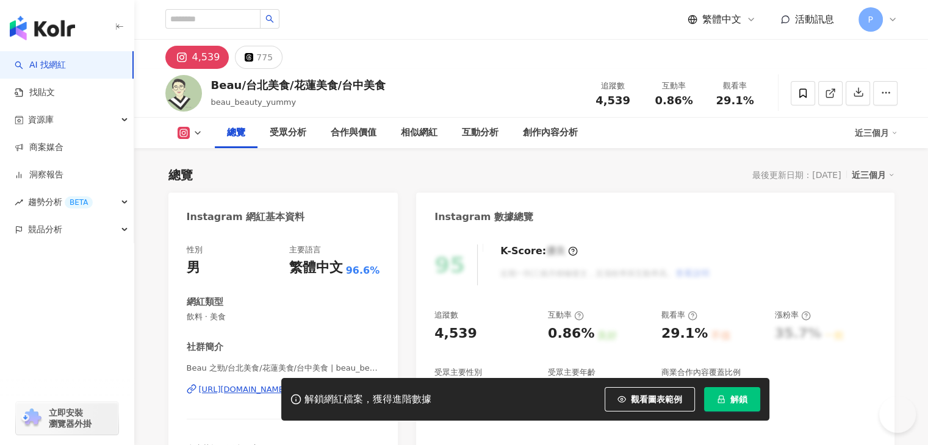
scroll to position [122, 0]
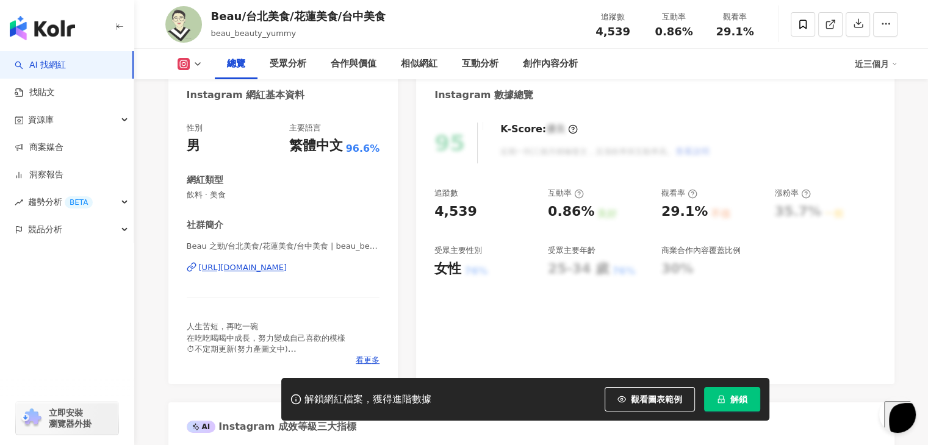
click at [287, 265] on div "https://www.instagram.com/beau_beauty_yummy/" at bounding box center [243, 267] width 88 height 11
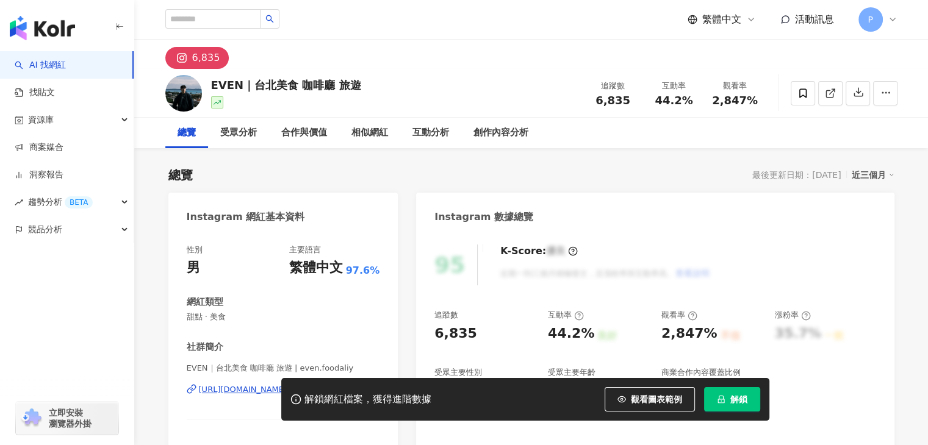
scroll to position [61, 0]
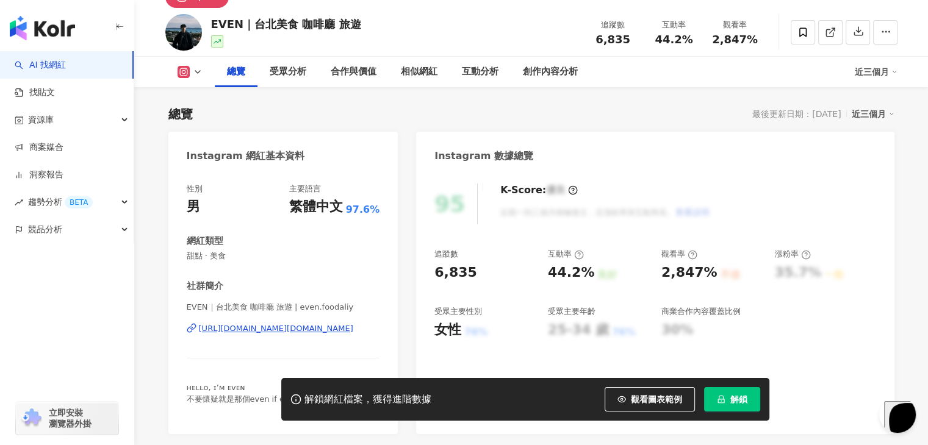
click at [302, 330] on div "[URL][DOMAIN_NAME][DOMAIN_NAME]" at bounding box center [276, 328] width 154 height 11
